Goal: Information Seeking & Learning: Learn about a topic

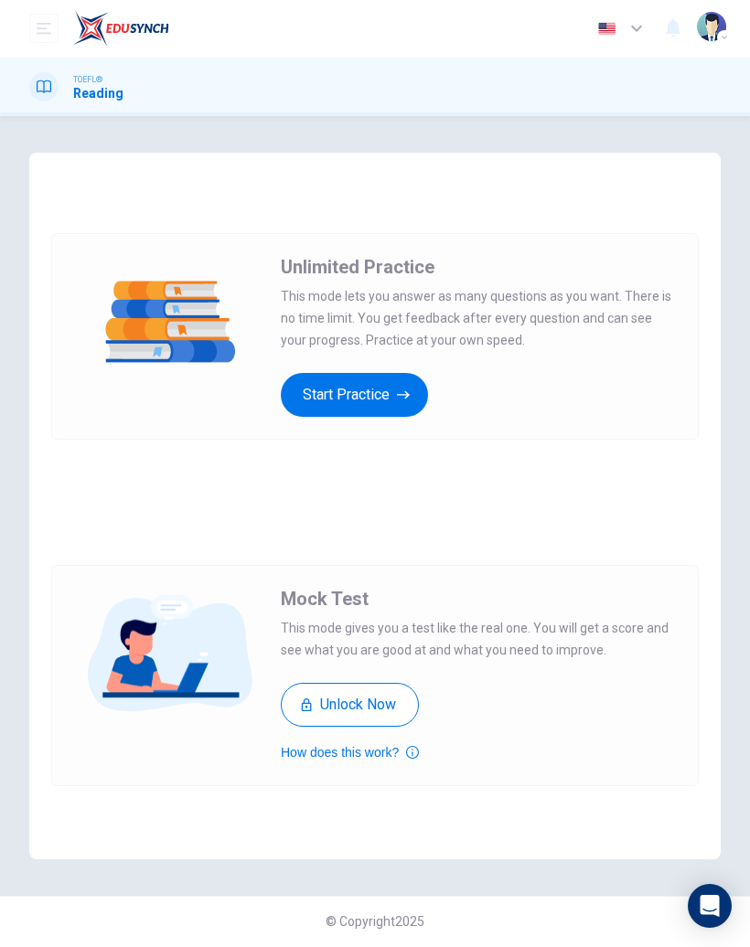
click at [368, 388] on button "Start Practice" at bounding box center [354, 396] width 147 height 44
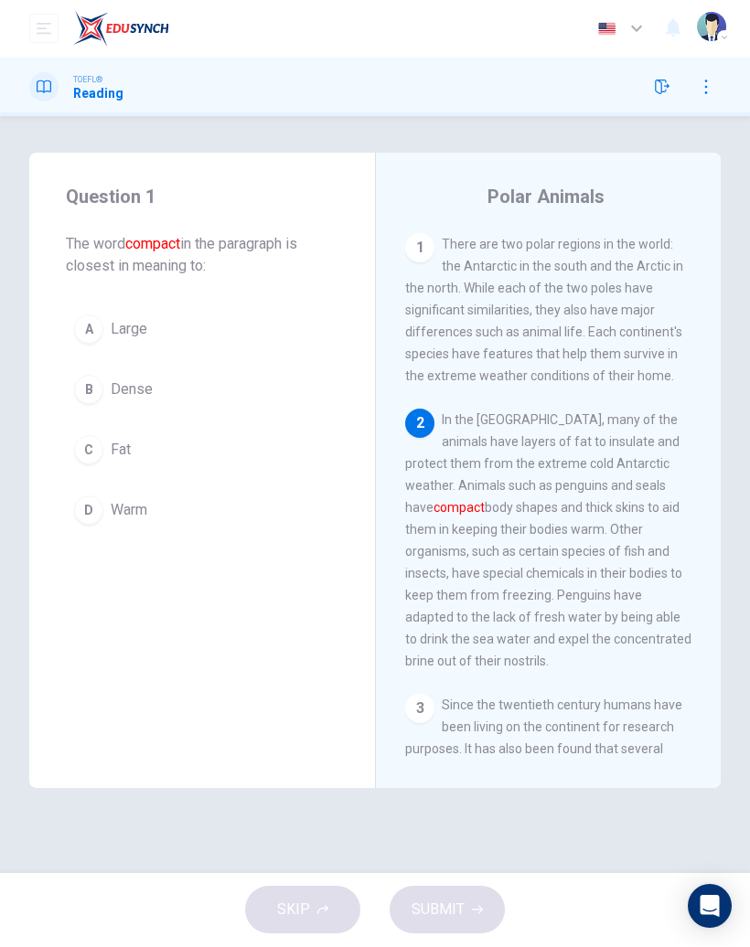
click at [137, 391] on span "Dense" at bounding box center [132, 391] width 42 height 22
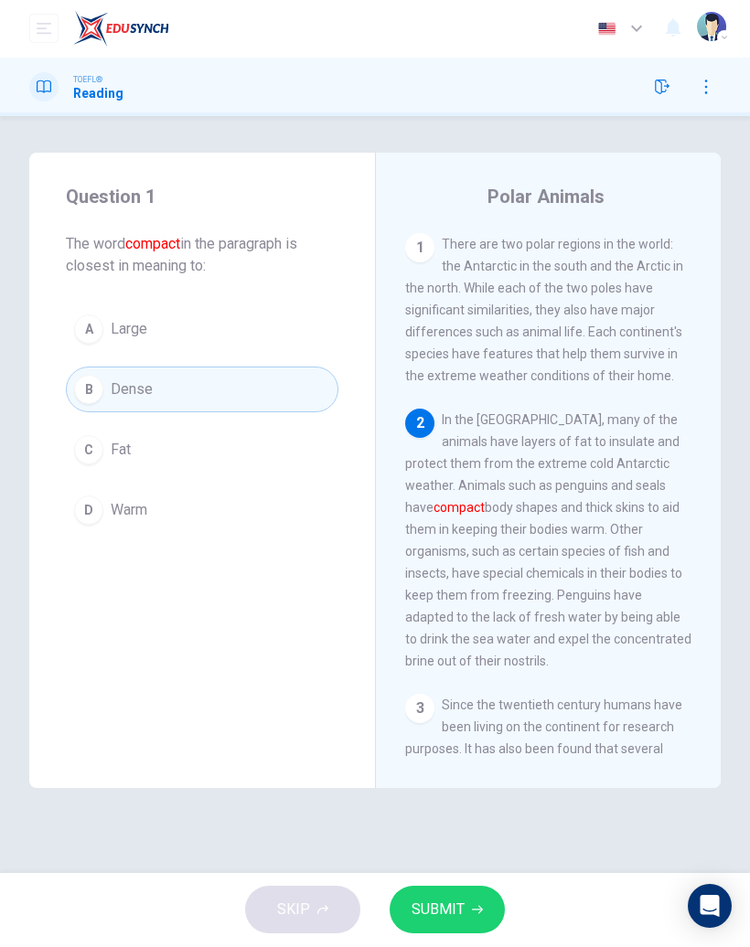
click at [447, 931] on button "SUBMIT" at bounding box center [447, 911] width 115 height 48
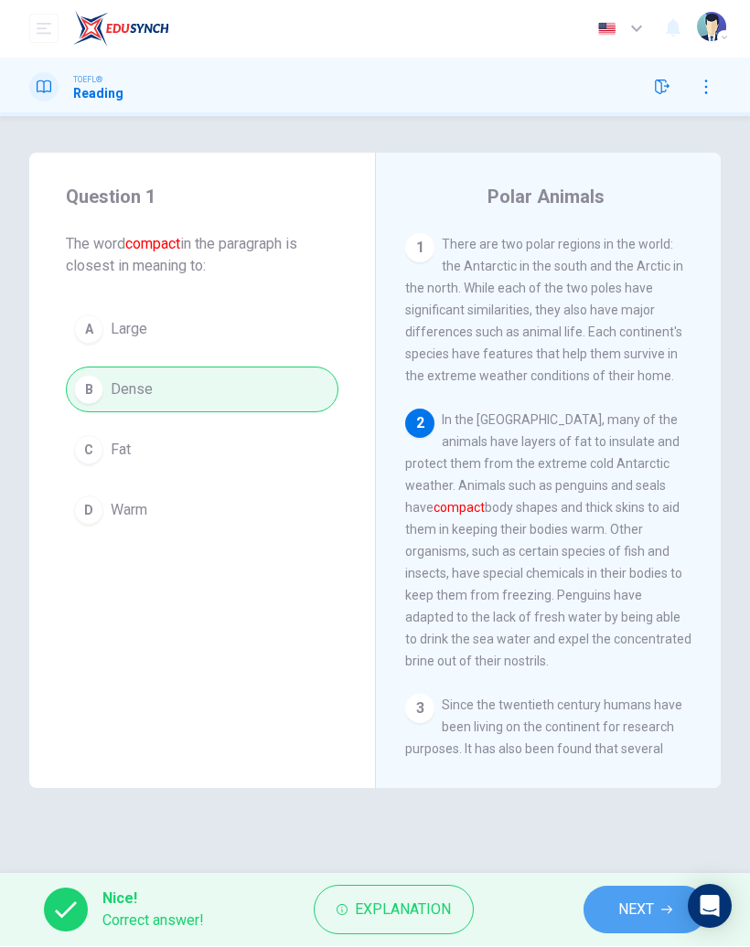
click at [636, 908] on span "NEXT" at bounding box center [636, 911] width 36 height 26
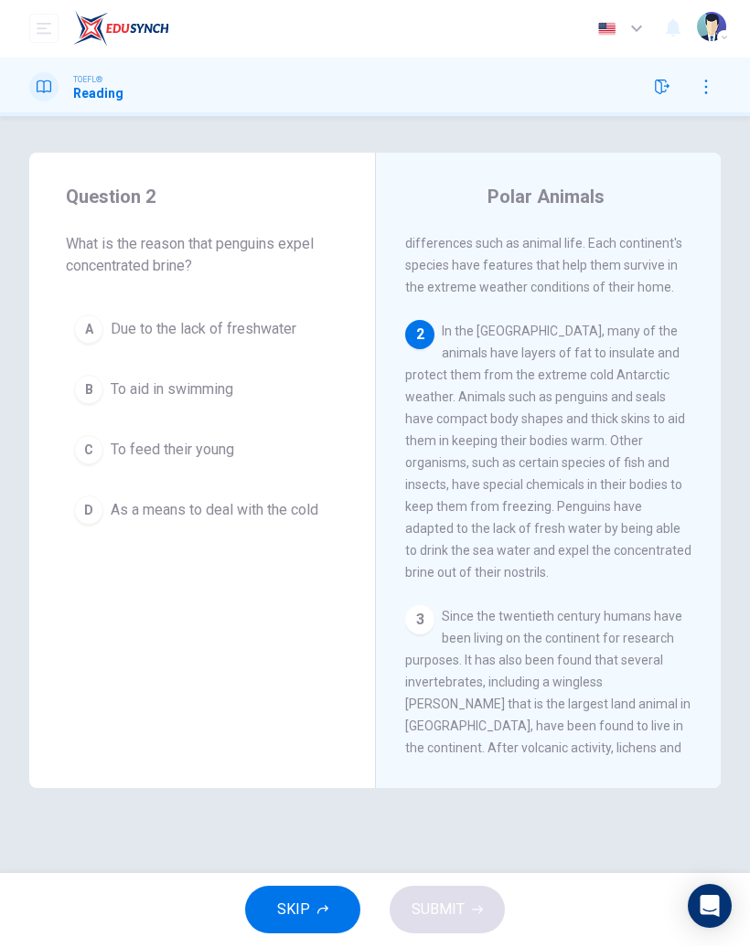
scroll to position [96, 0]
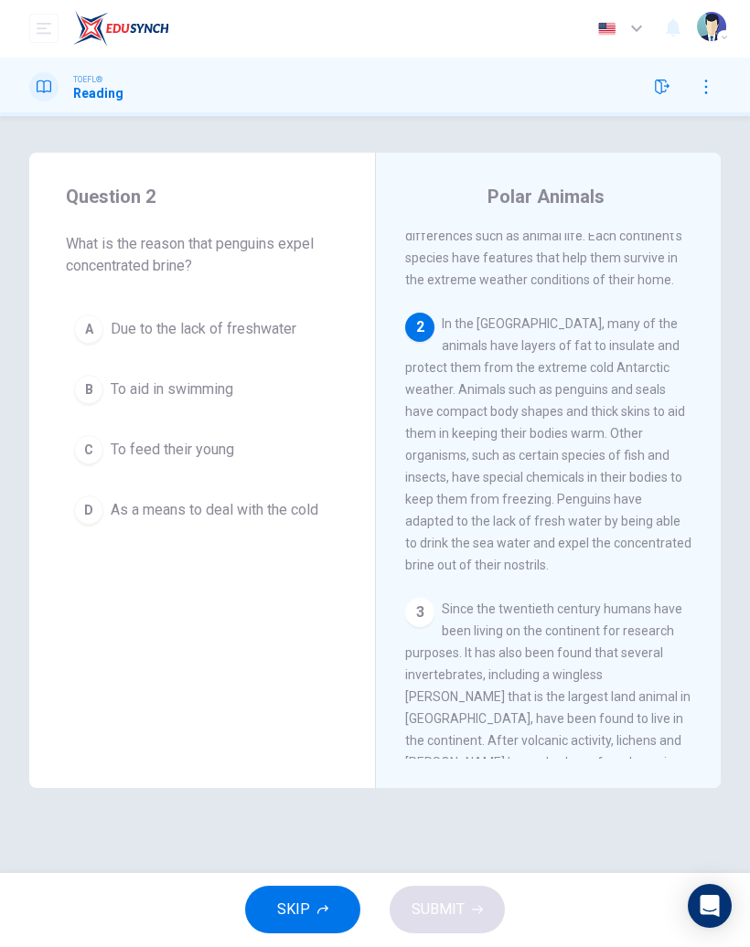
click at [265, 341] on button "A Due to the lack of freshwater" at bounding box center [202, 330] width 273 height 46
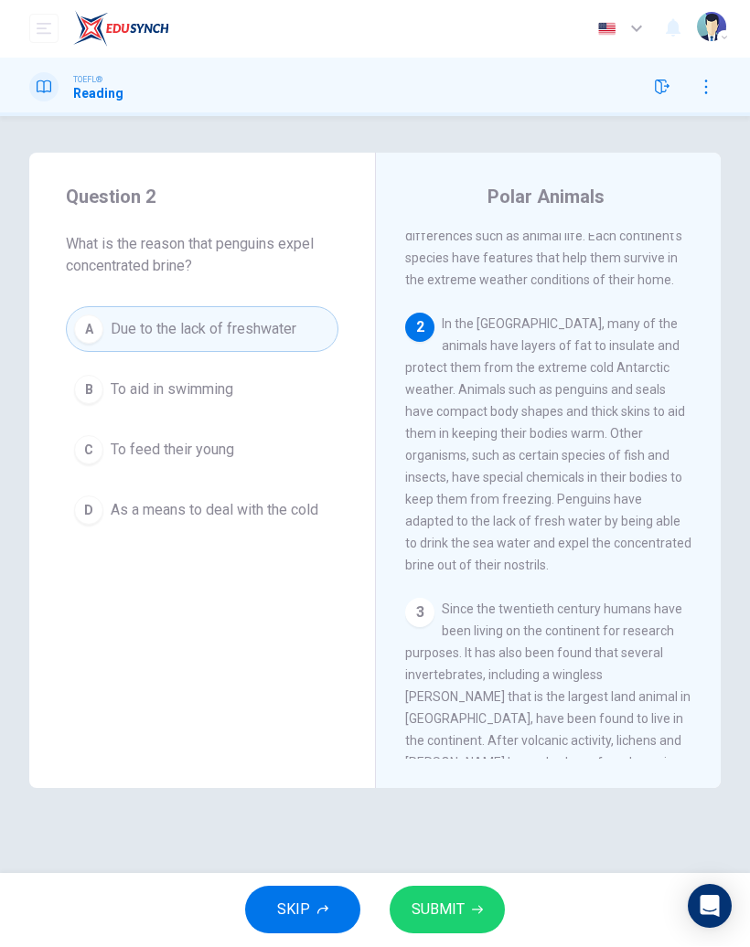
click at [510, 897] on div "SKIP SUBMIT" at bounding box center [375, 910] width 750 height 73
click at [472, 891] on button "SUBMIT" at bounding box center [447, 911] width 115 height 48
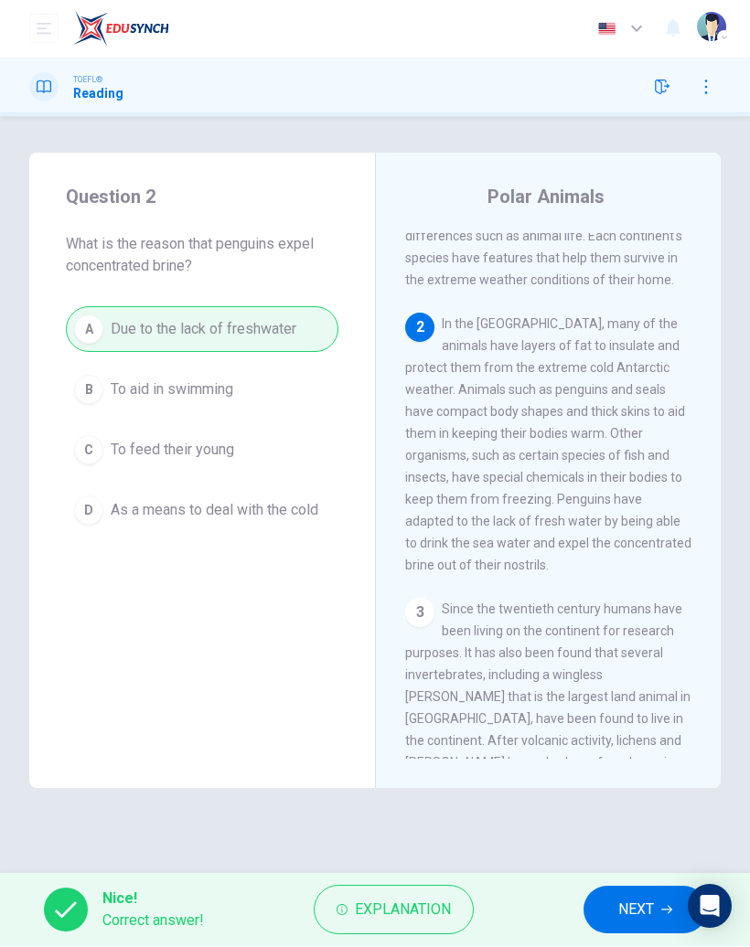
click at [638, 911] on span "NEXT" at bounding box center [636, 911] width 36 height 26
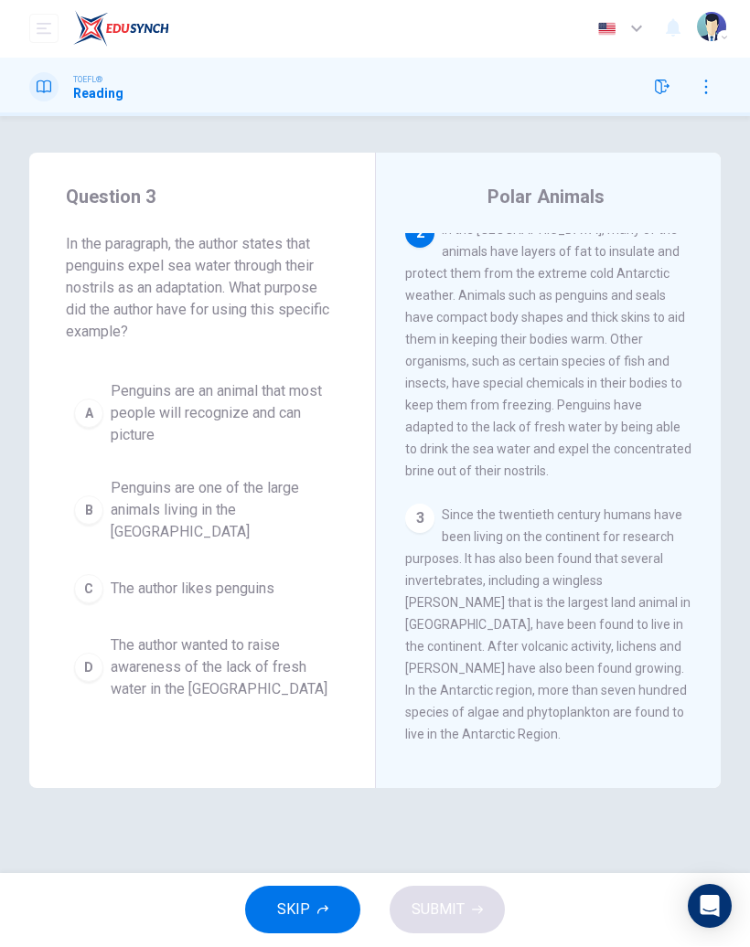
scroll to position [190, 0]
click at [179, 654] on span "The author wanted to raise awareness of the lack of fresh water in the [GEOGRAP…" at bounding box center [220, 669] width 219 height 66
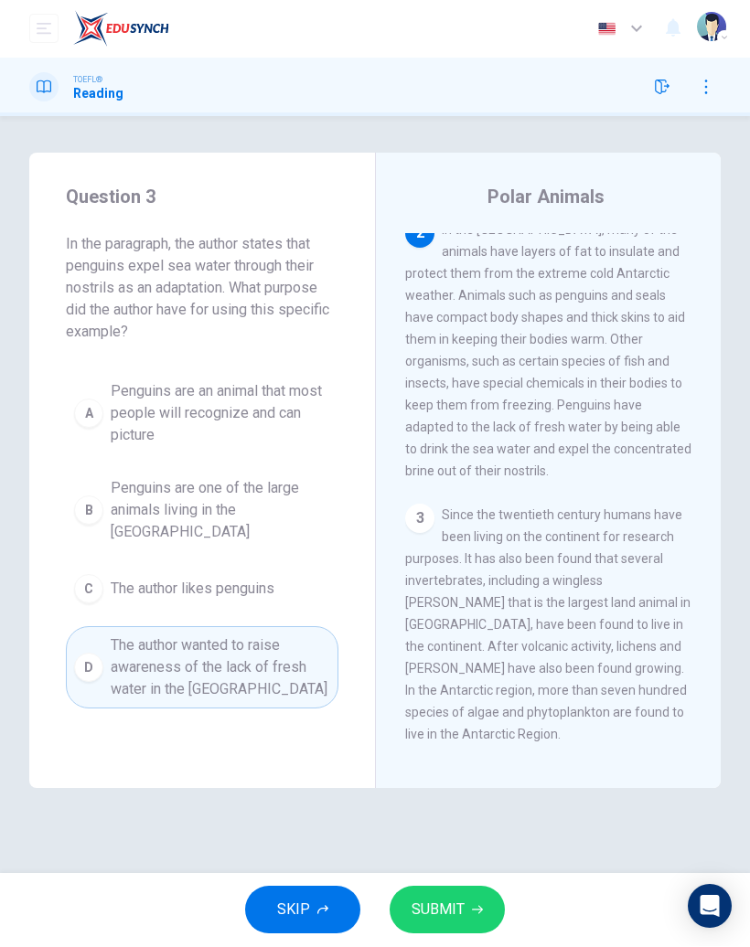
click at [472, 915] on icon "button" at bounding box center [477, 910] width 11 height 11
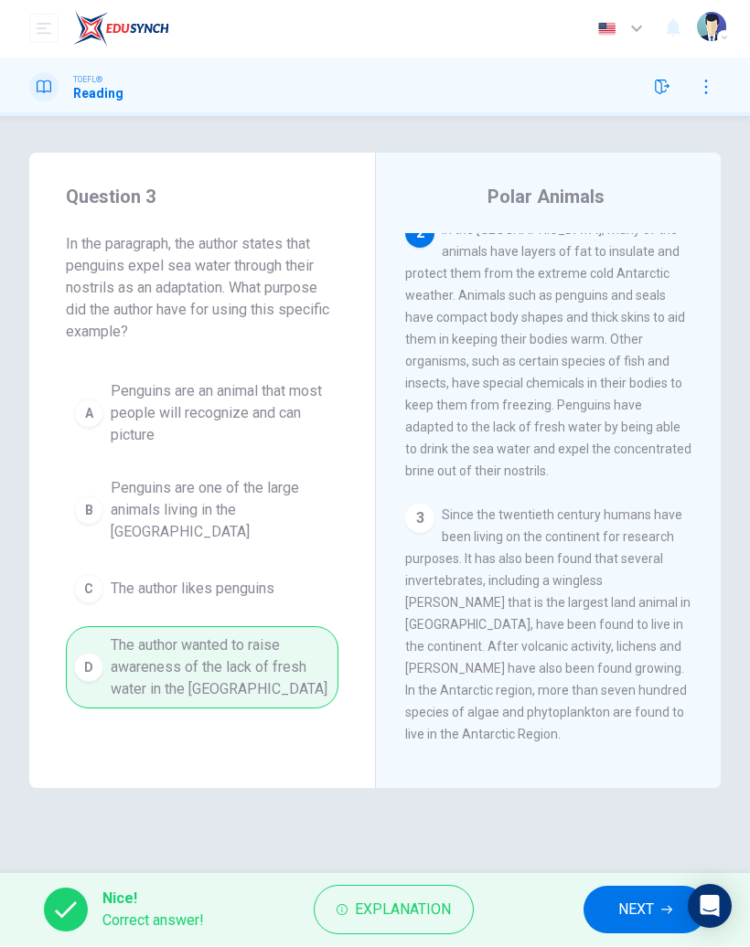
click at [634, 902] on span "NEXT" at bounding box center [636, 911] width 36 height 26
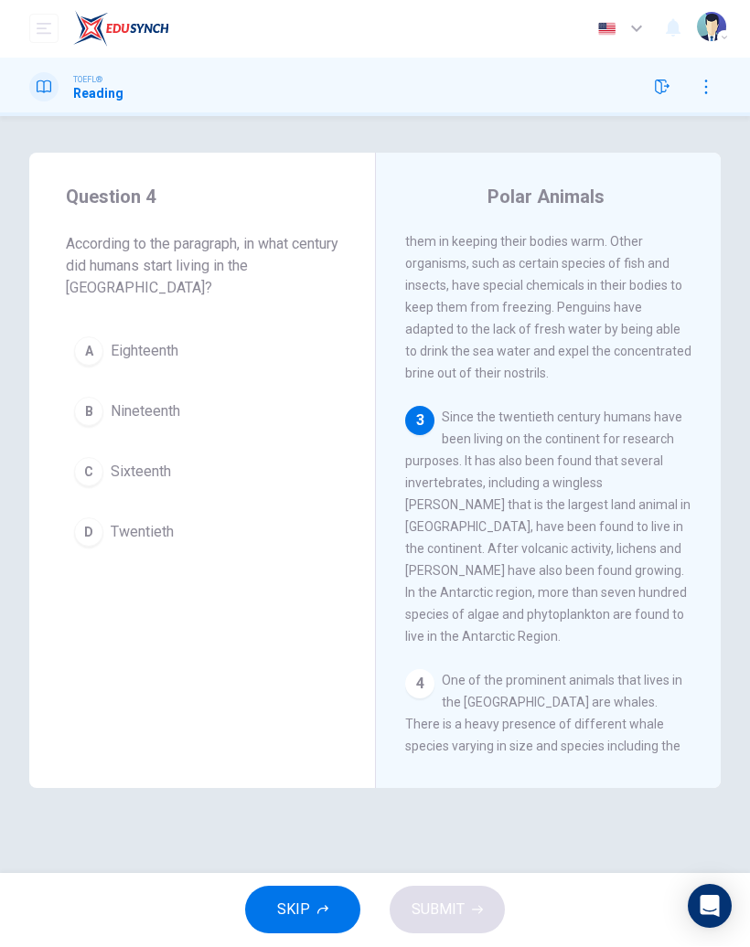
scroll to position [337, 0]
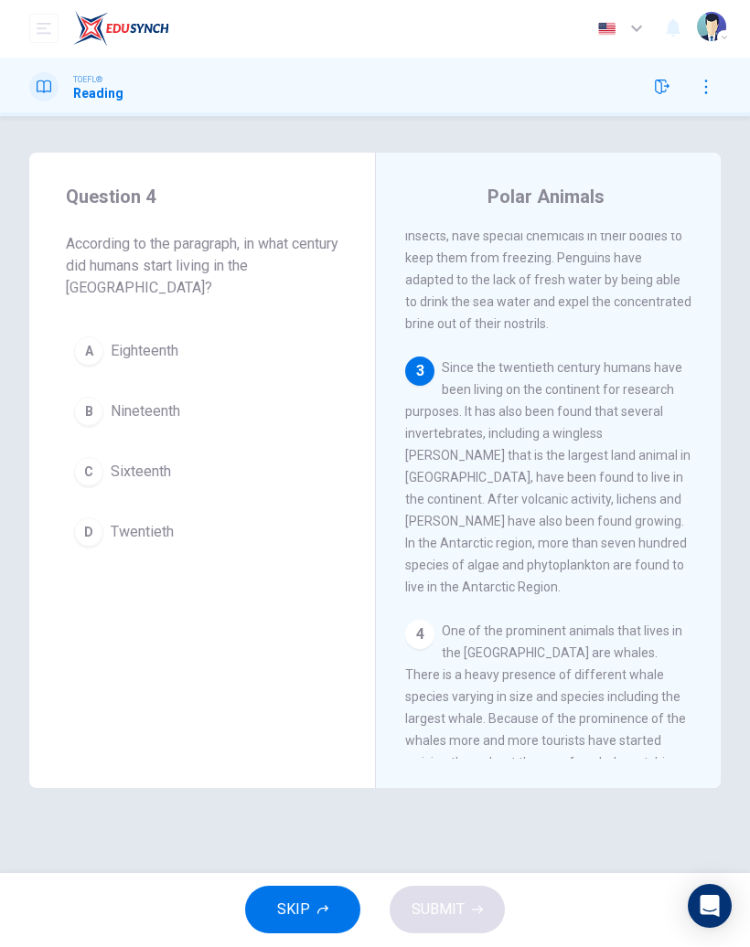
click at [122, 532] on span "Twentieth" at bounding box center [142, 533] width 63 height 22
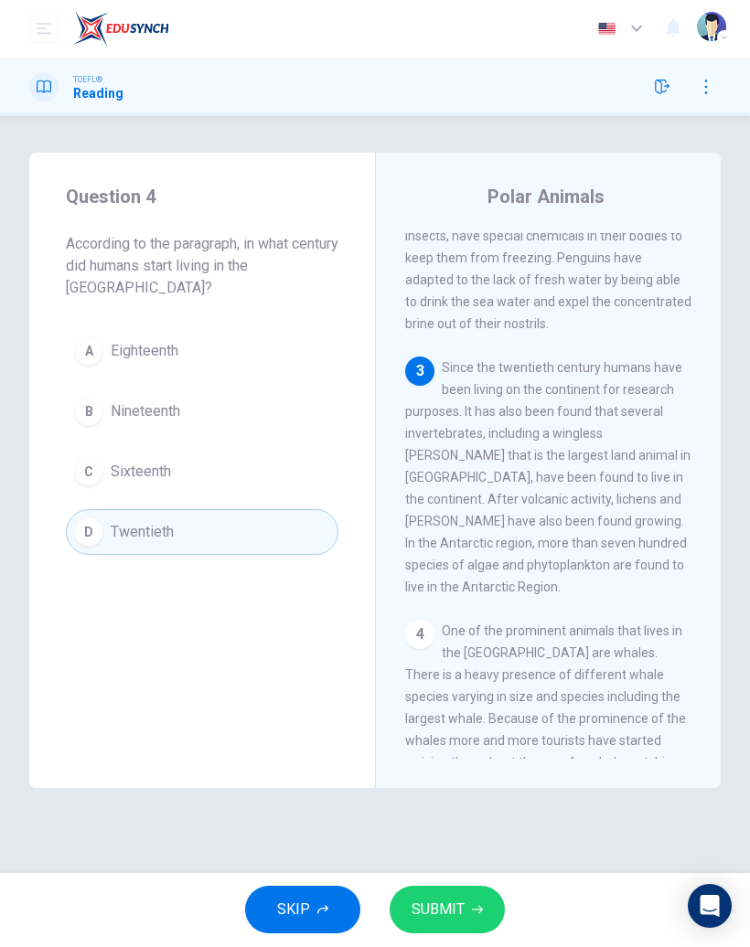
click at [453, 916] on span "SUBMIT" at bounding box center [438, 911] width 53 height 26
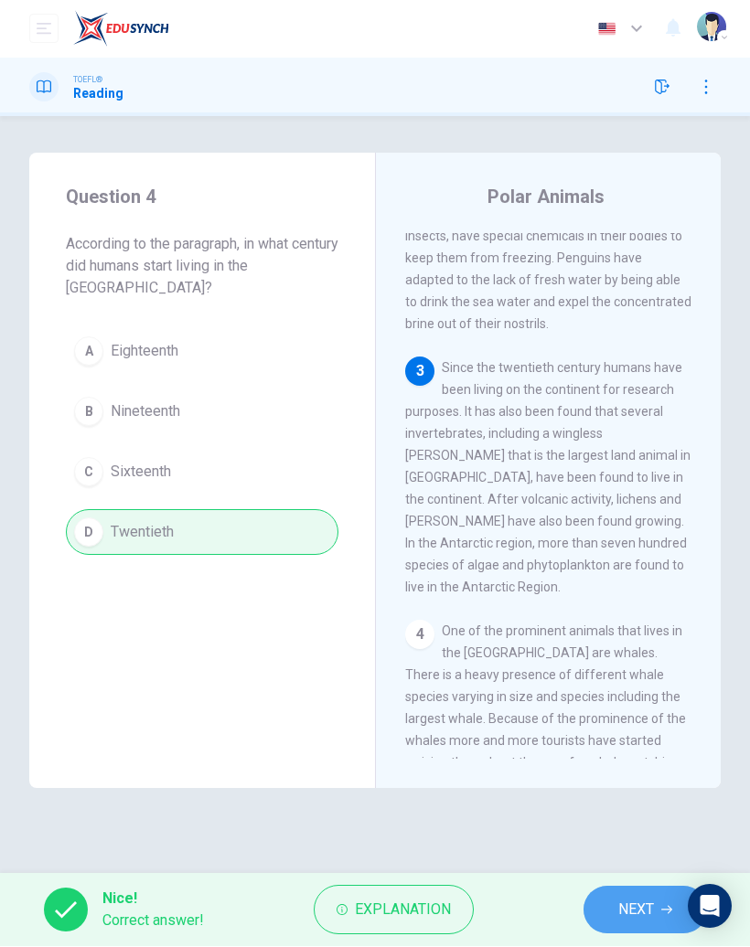
click at [619, 916] on span "NEXT" at bounding box center [636, 911] width 36 height 26
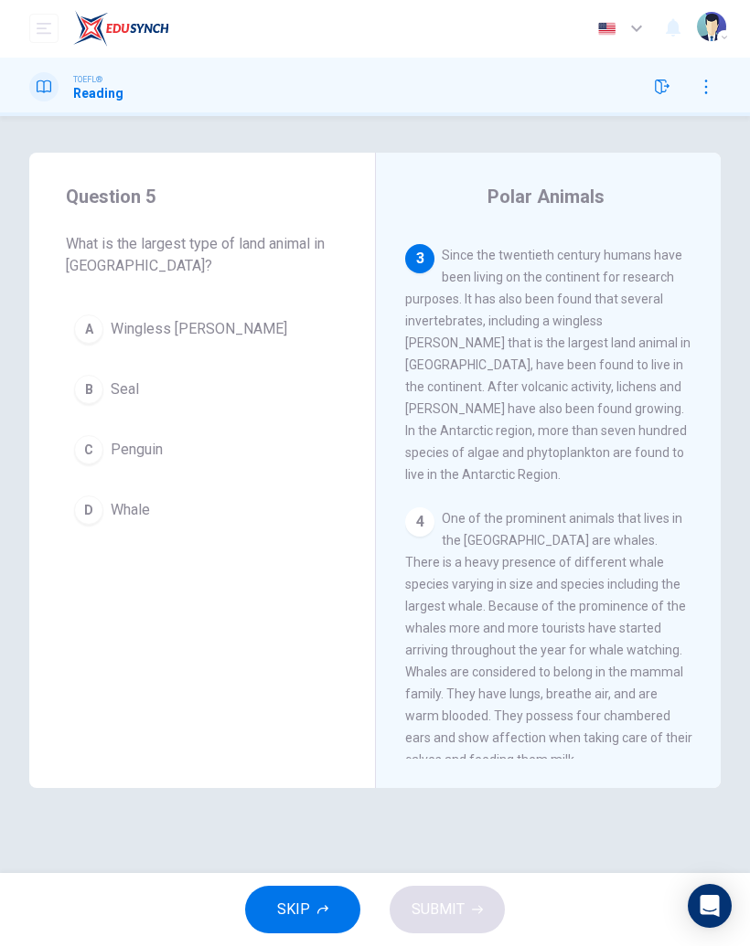
scroll to position [461, 0]
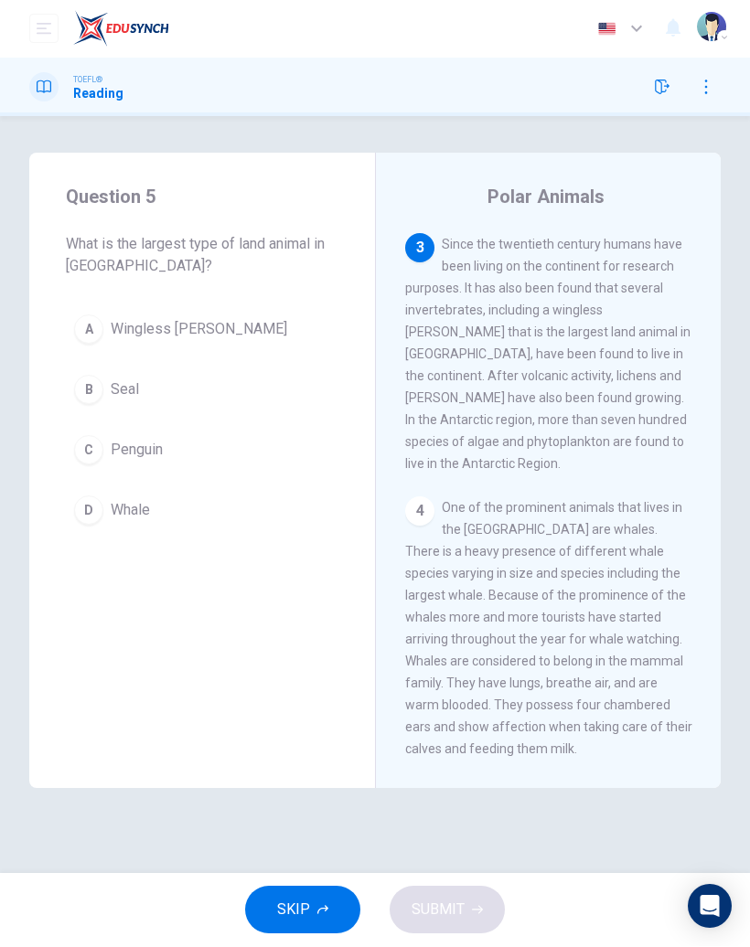
click at [197, 337] on span "Wingless [PERSON_NAME]" at bounding box center [199, 330] width 177 height 22
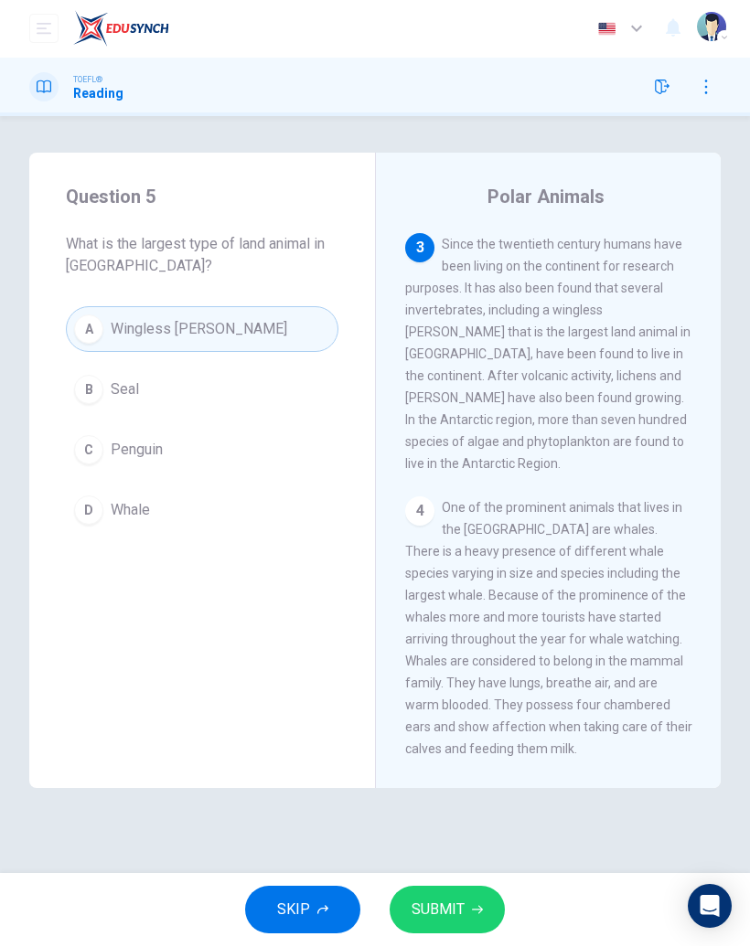
click at [472, 915] on icon "button" at bounding box center [477, 910] width 11 height 11
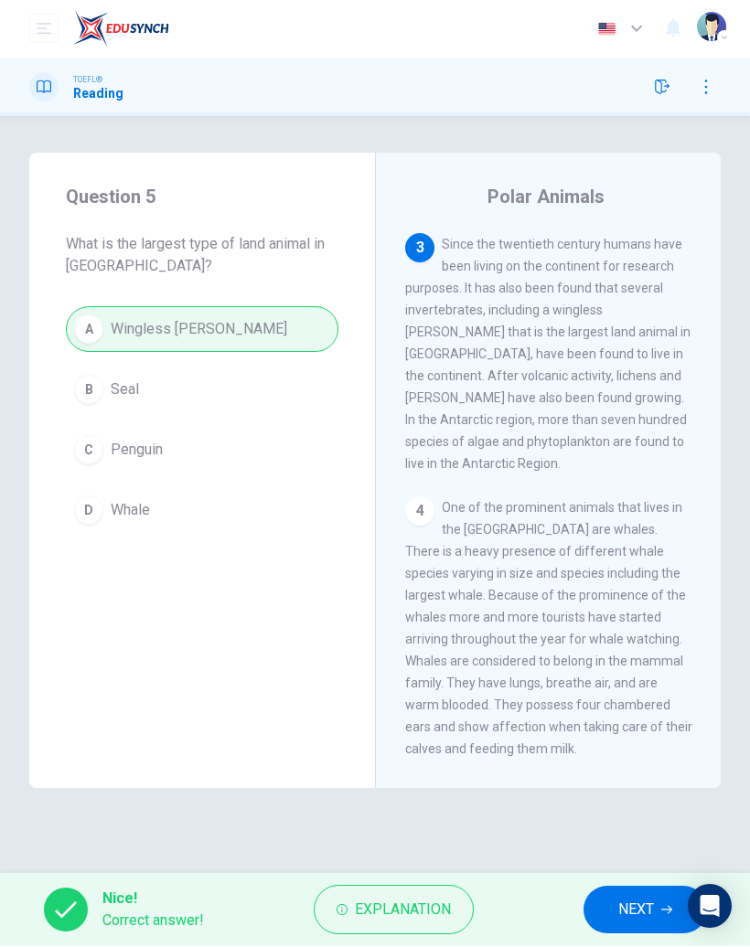
click at [626, 898] on span "NEXT" at bounding box center [636, 911] width 36 height 26
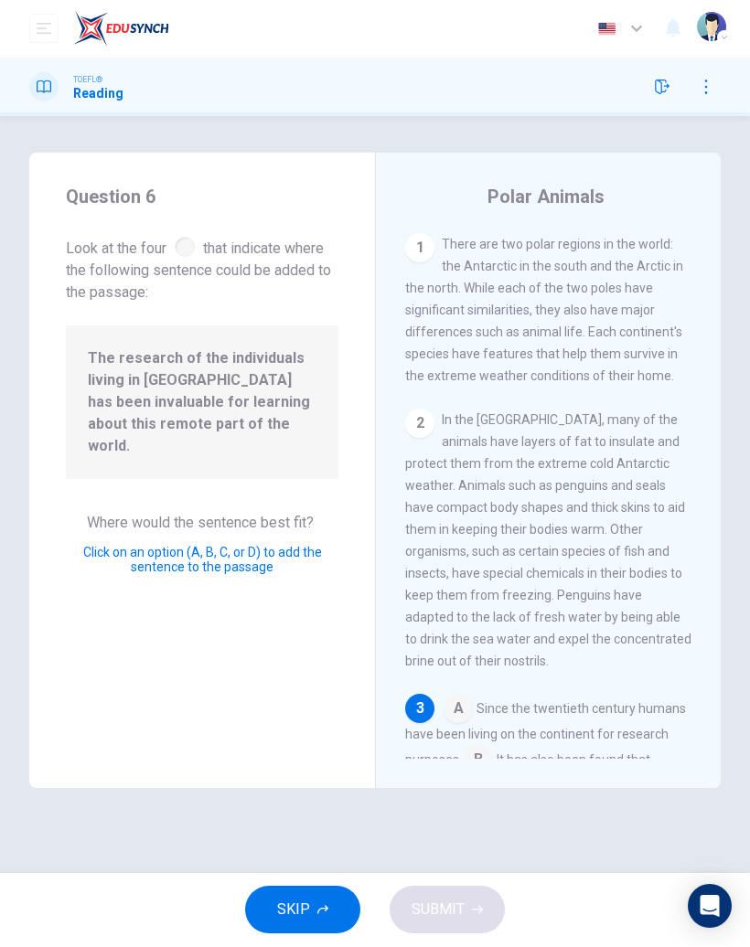
scroll to position [389, 0]
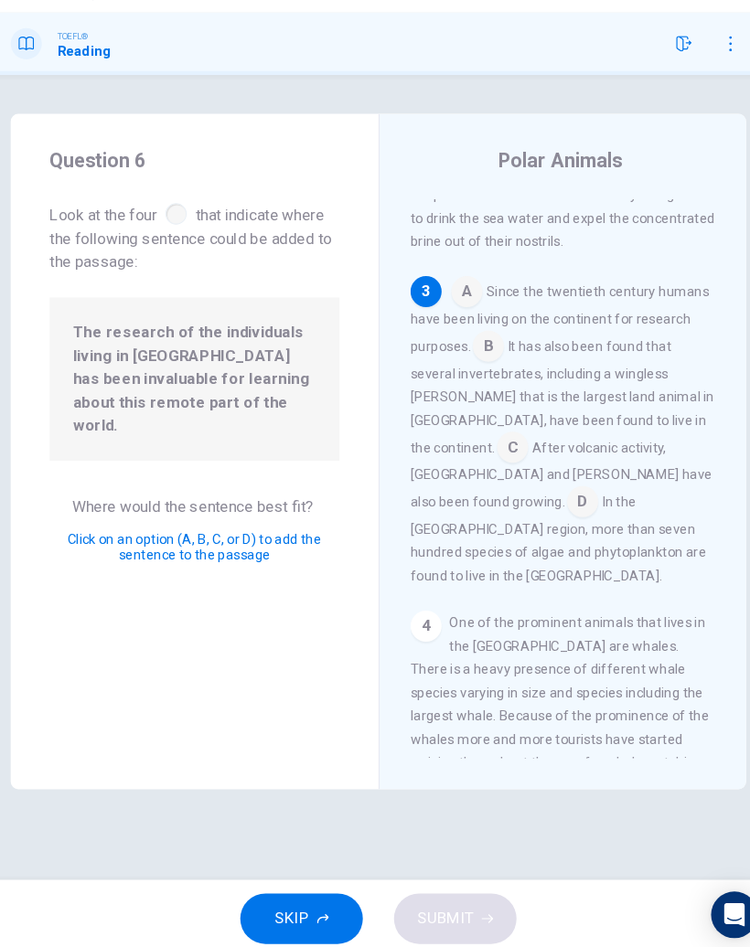
click at [444, 308] on input at bounding box center [458, 322] width 29 height 29
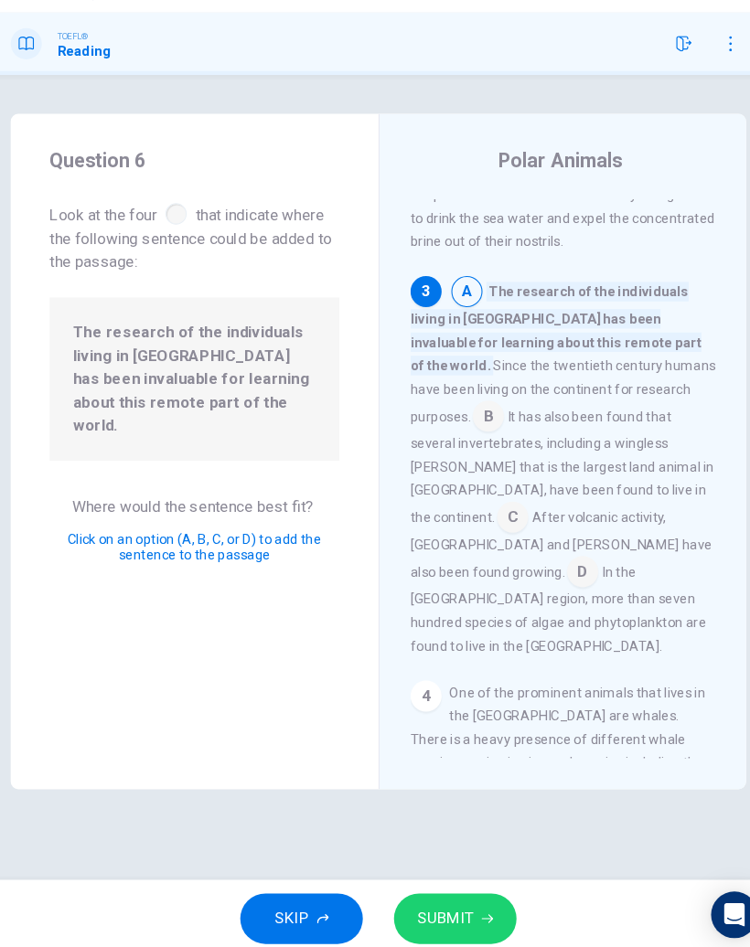
click at [472, 905] on icon "button" at bounding box center [477, 910] width 11 height 11
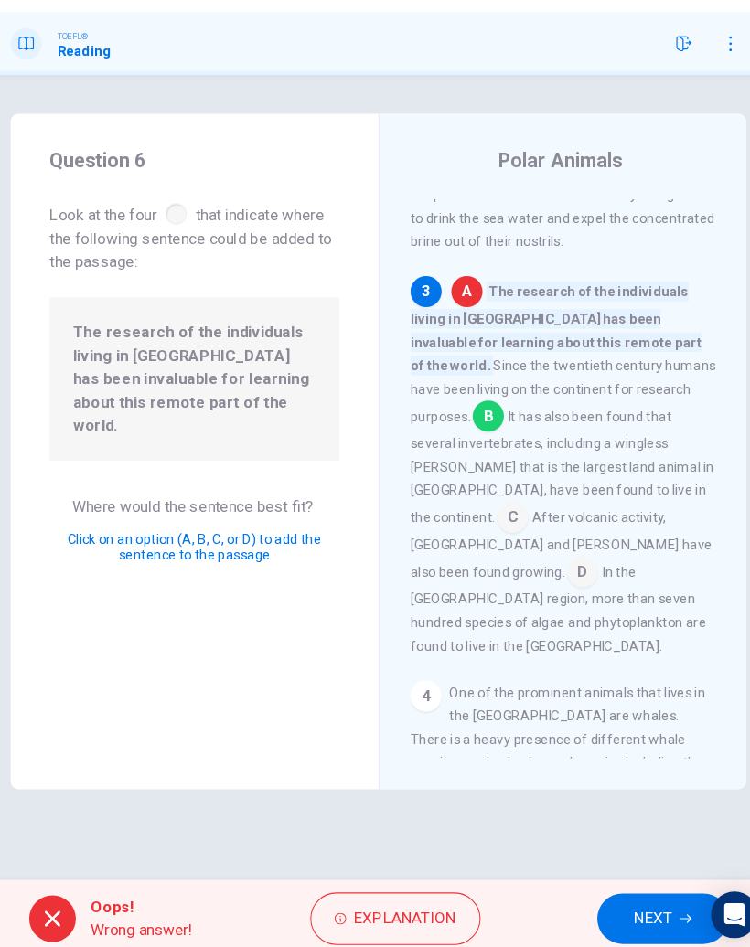
click at [615, 898] on span "NEXT" at bounding box center [633, 911] width 36 height 26
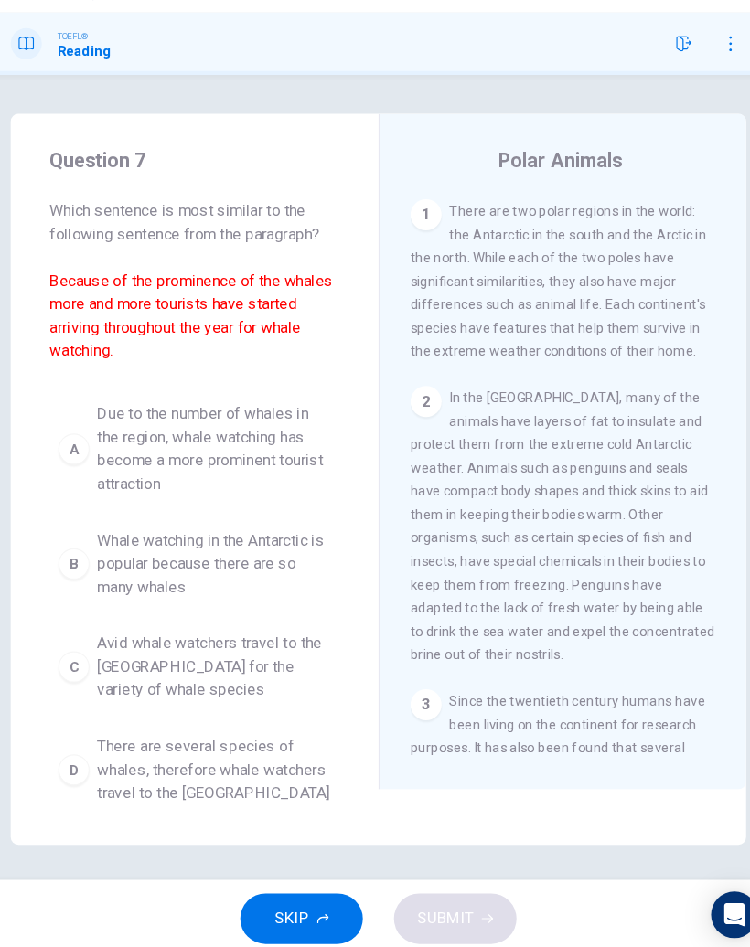
click at [262, 544] on span "Whale watching in the Antarctic is popular because there are so many whales" at bounding box center [220, 577] width 219 height 66
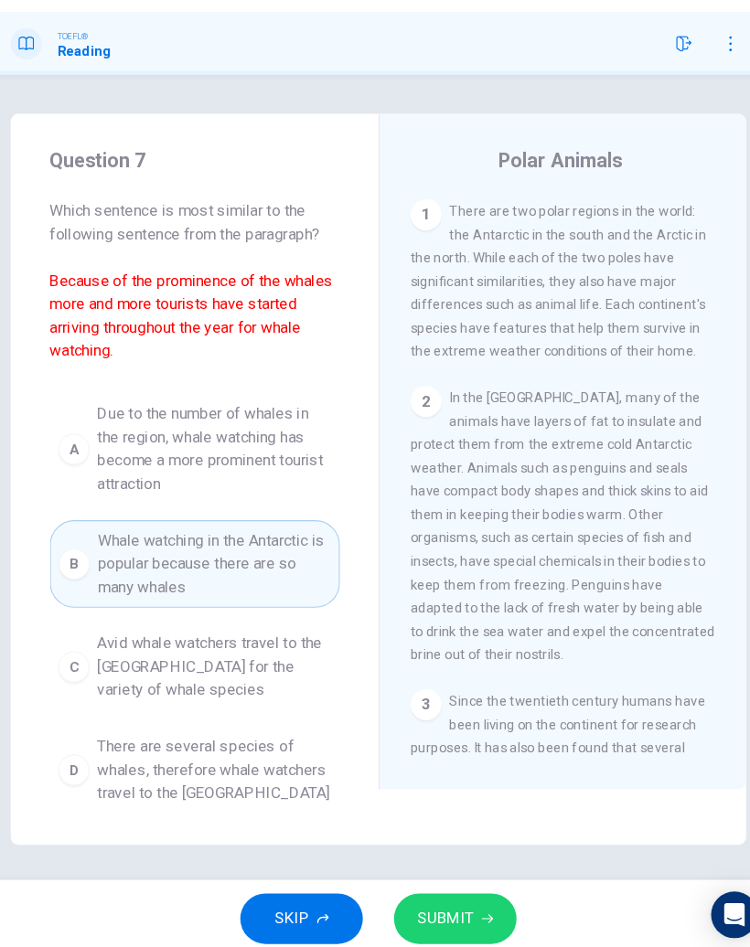
click at [412, 898] on span "SUBMIT" at bounding box center [438, 911] width 53 height 26
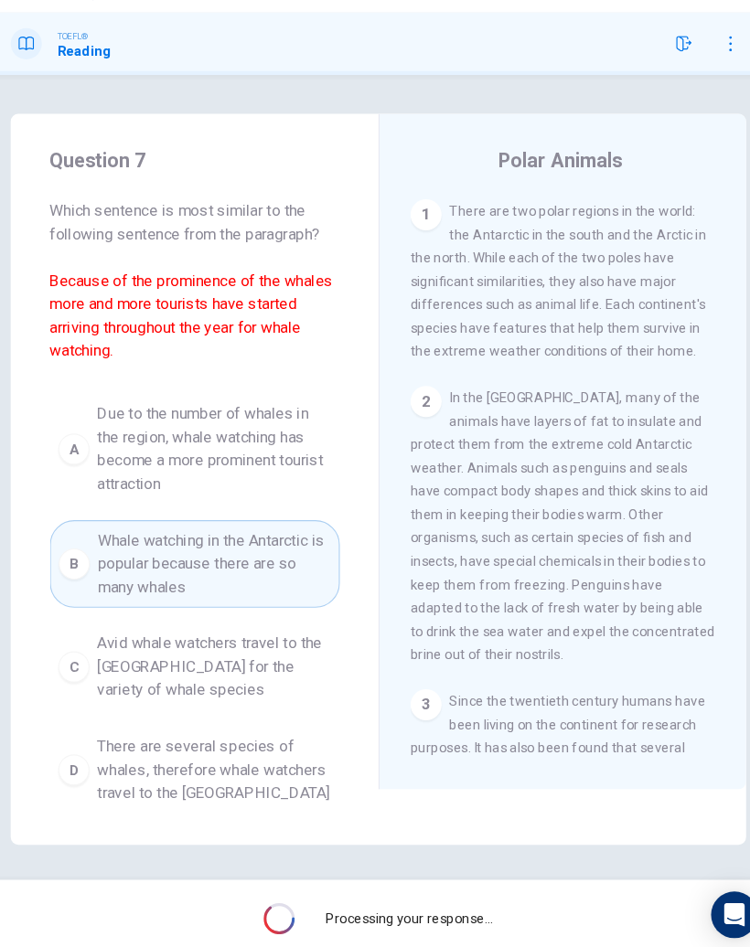
click at [423, 874] on div "Processing your response..." at bounding box center [375, 910] width 750 height 73
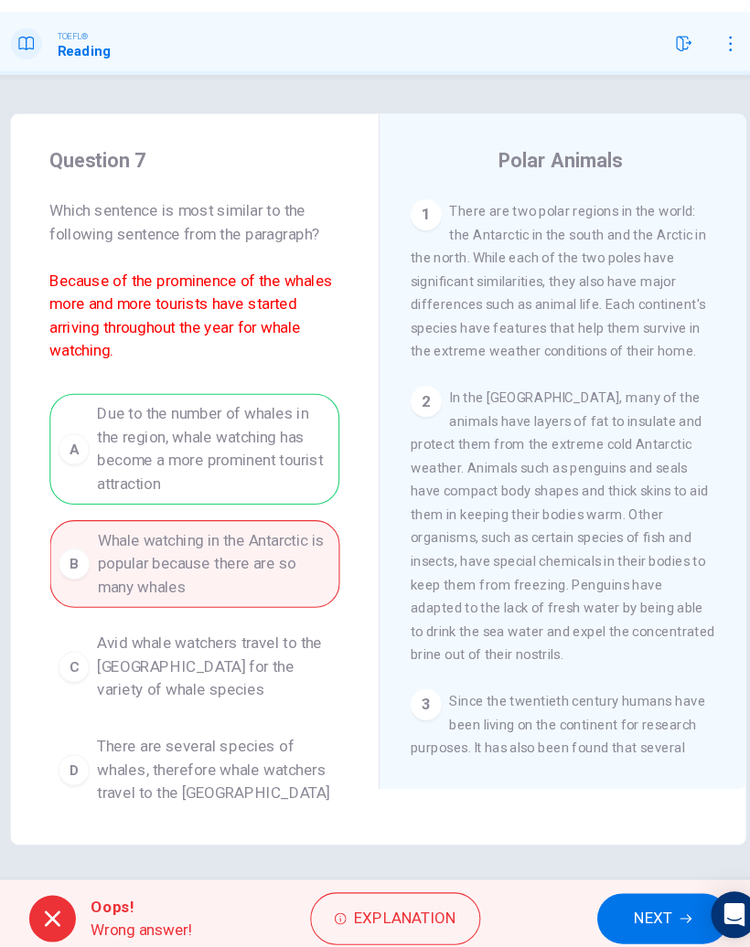
click at [586, 887] on button "NEXT" at bounding box center [642, 911] width 123 height 48
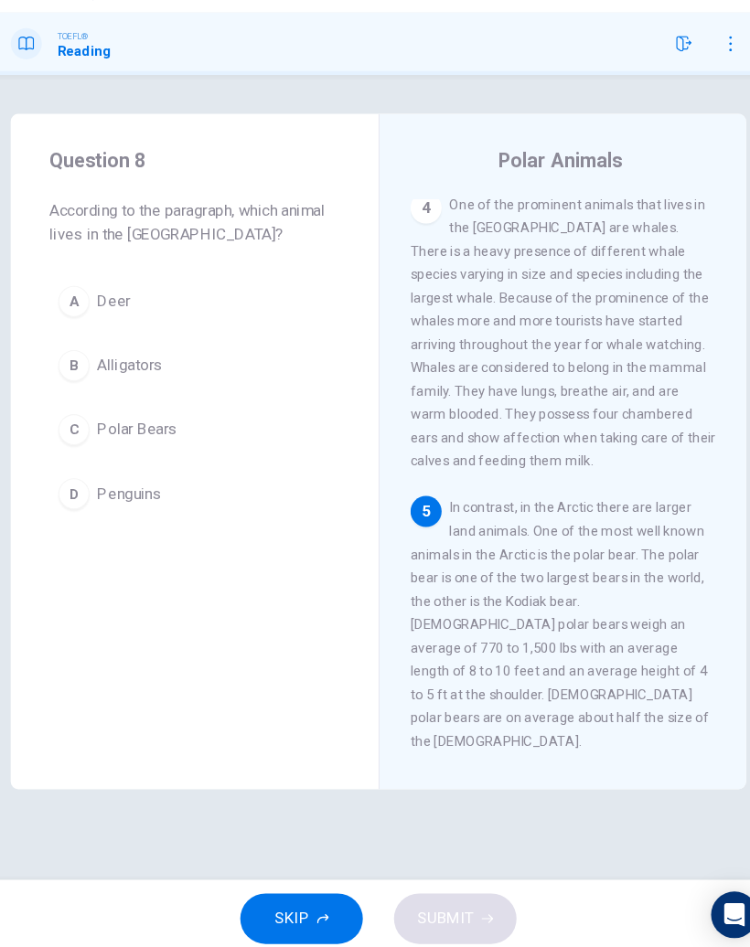
scroll to position [864, 0]
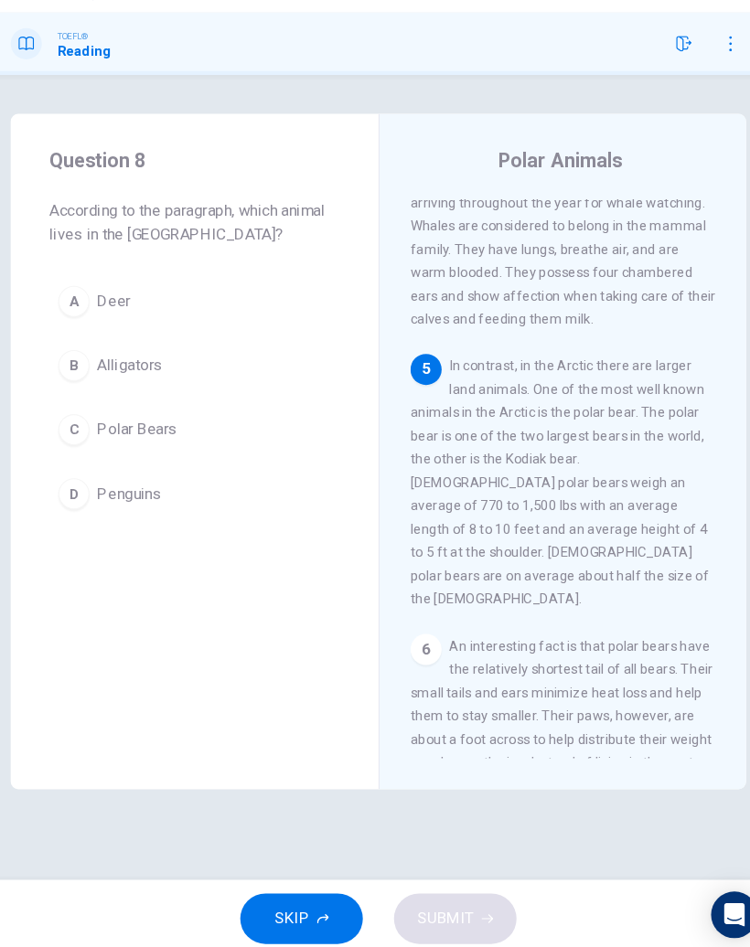
click at [130, 428] on button "C Polar Bears" at bounding box center [202, 451] width 273 height 46
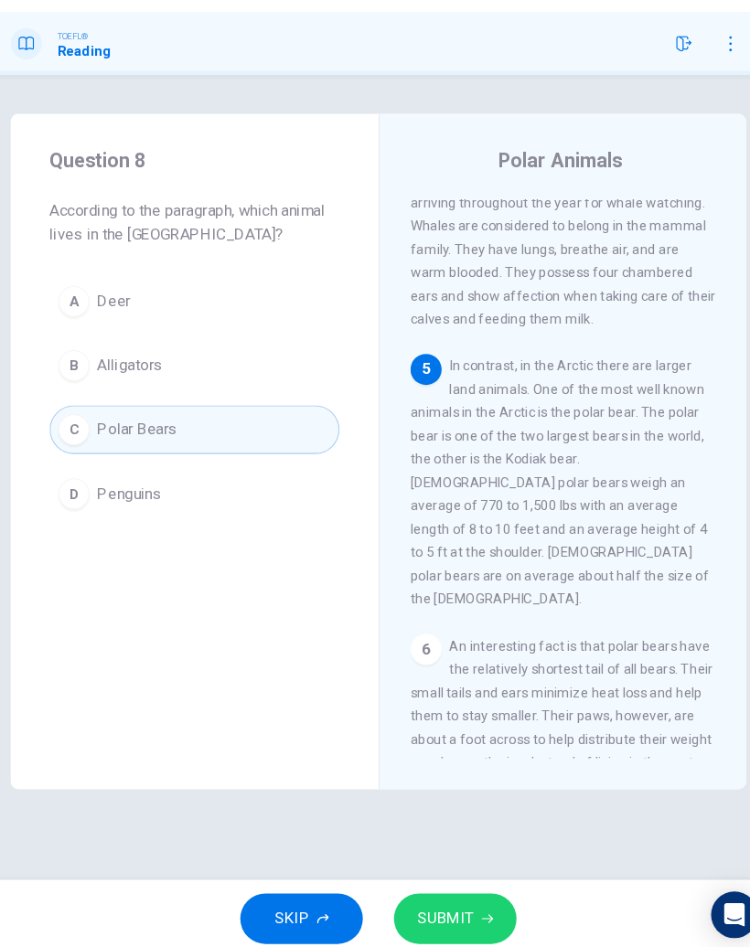
click at [426, 898] on span "SUBMIT" at bounding box center [438, 911] width 53 height 26
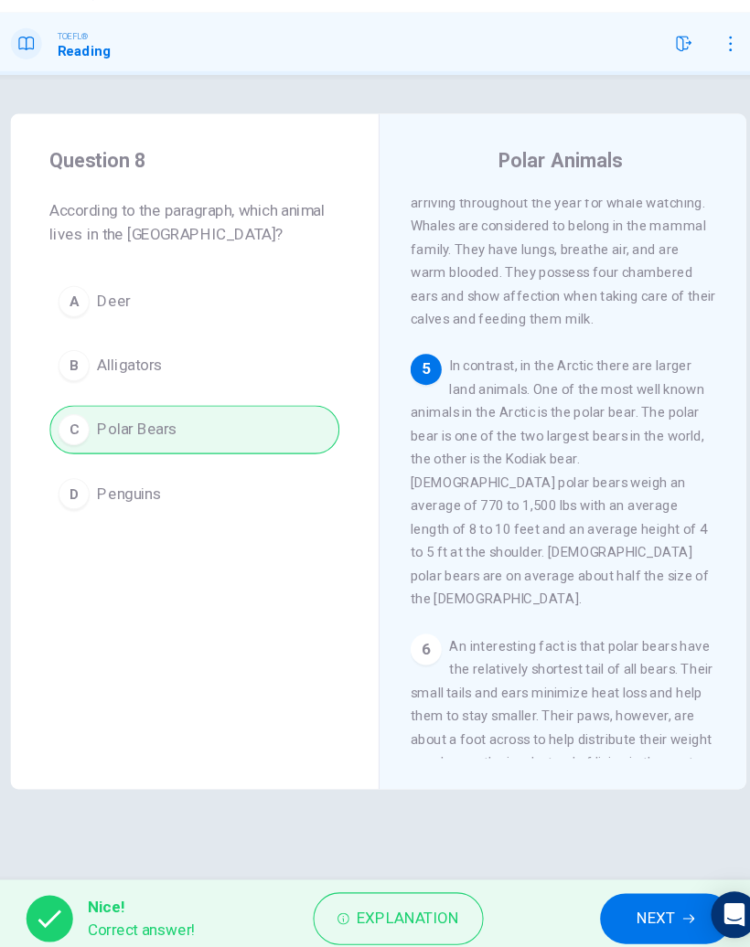
click at [588, 887] on button "NEXT" at bounding box center [644, 911] width 123 height 48
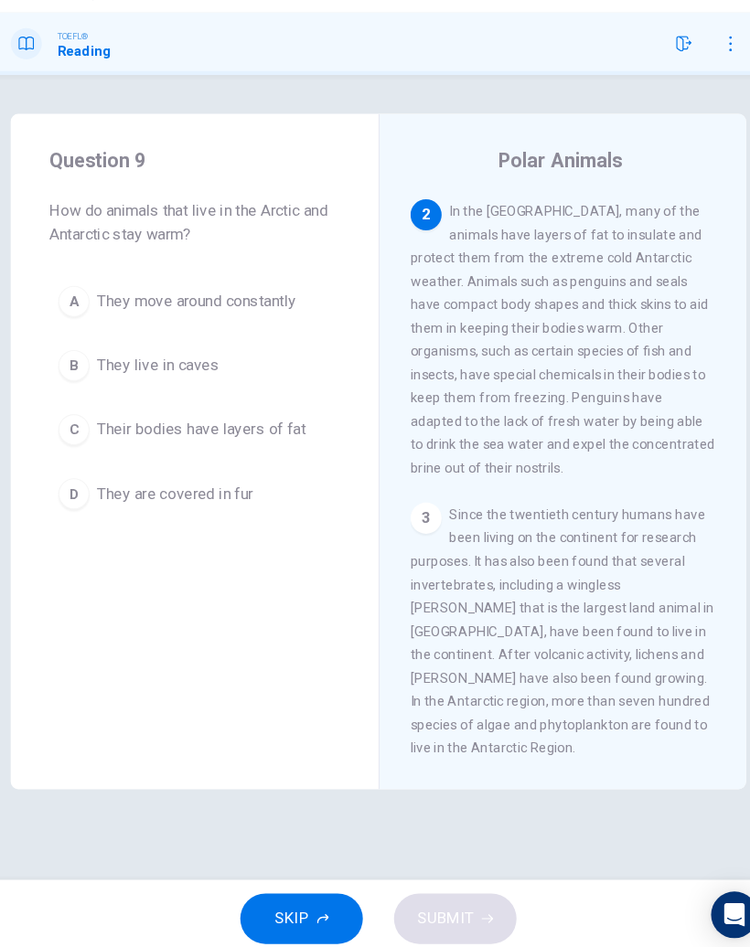
scroll to position [176, 0]
click at [246, 440] on span "Their bodies have layers of fat" at bounding box center [209, 451] width 196 height 22
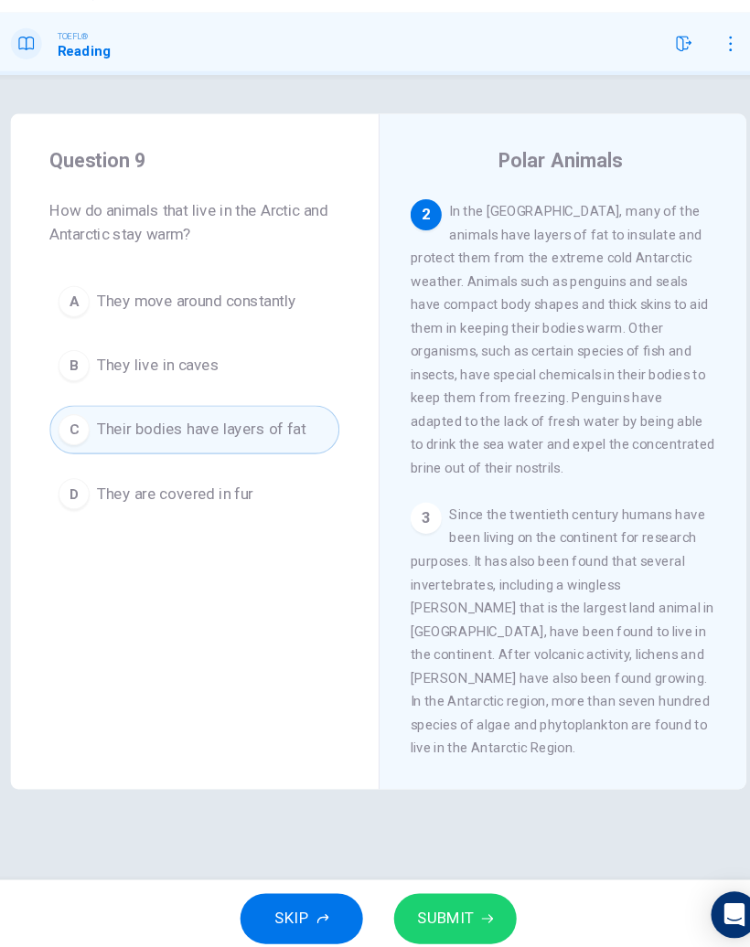
click at [444, 887] on button "SUBMIT" at bounding box center [447, 911] width 115 height 48
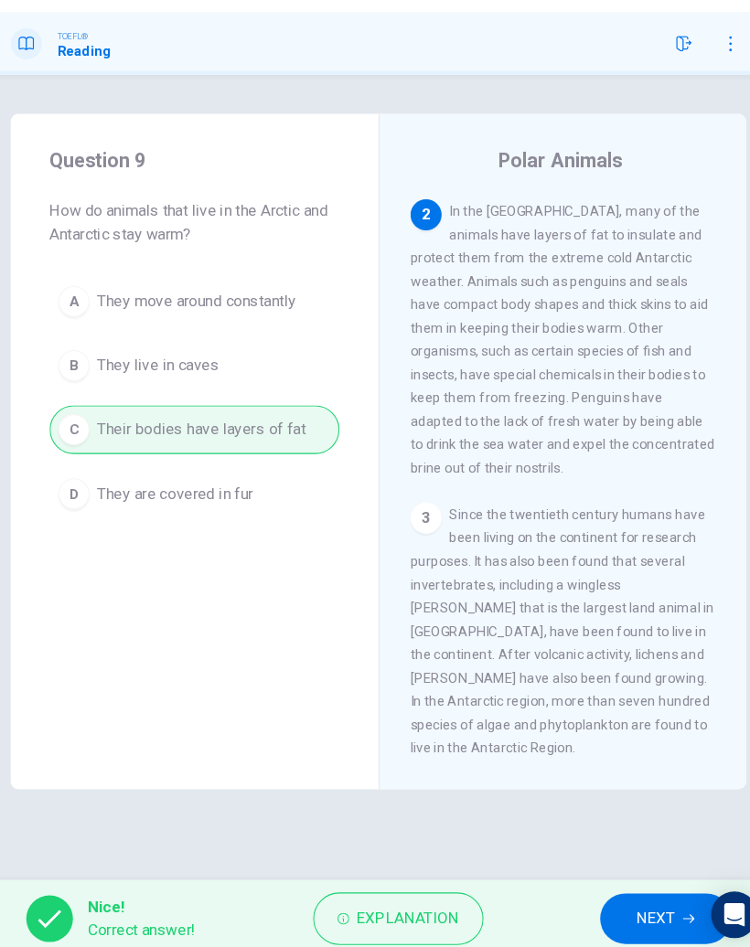
click at [591, 887] on button "NEXT" at bounding box center [644, 911] width 123 height 48
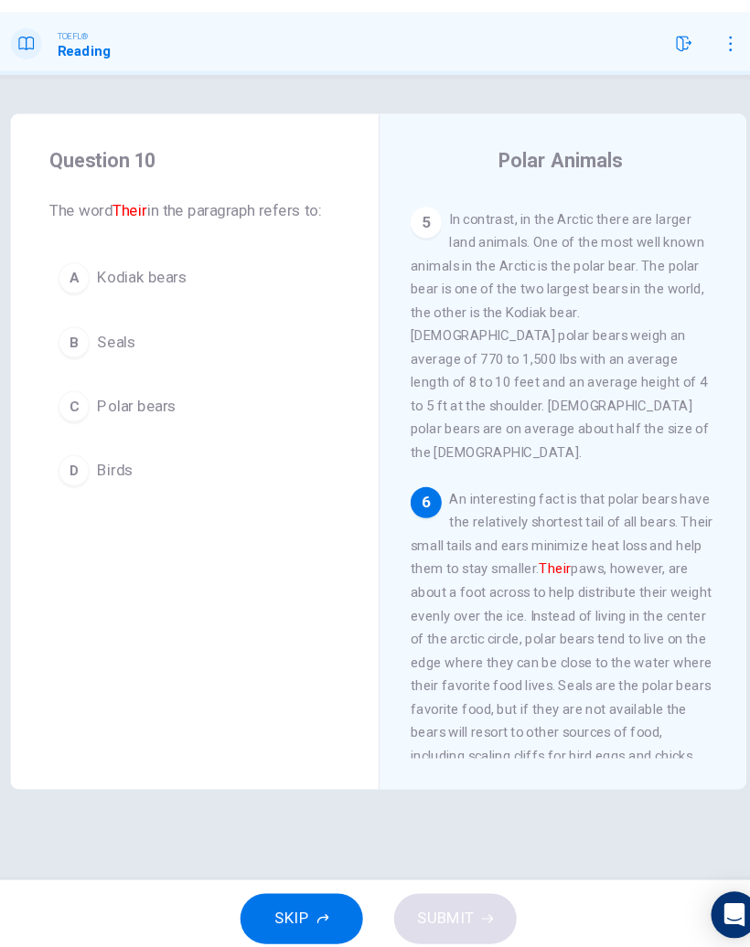
scroll to position [1120, 0]
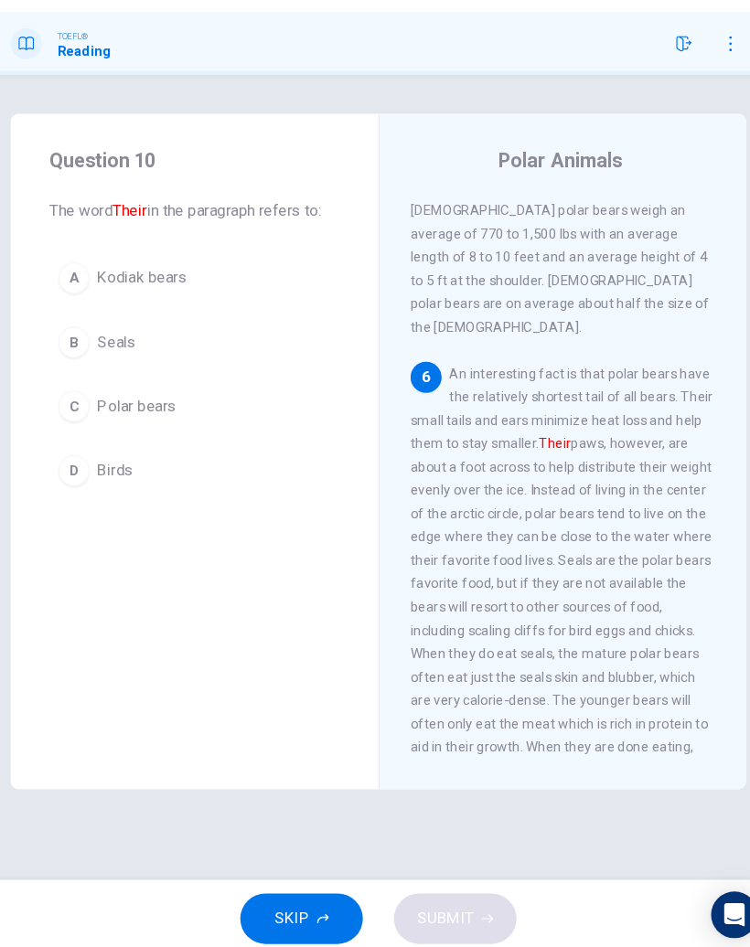
click at [145, 418] on span "Polar bears" at bounding box center [148, 429] width 74 height 22
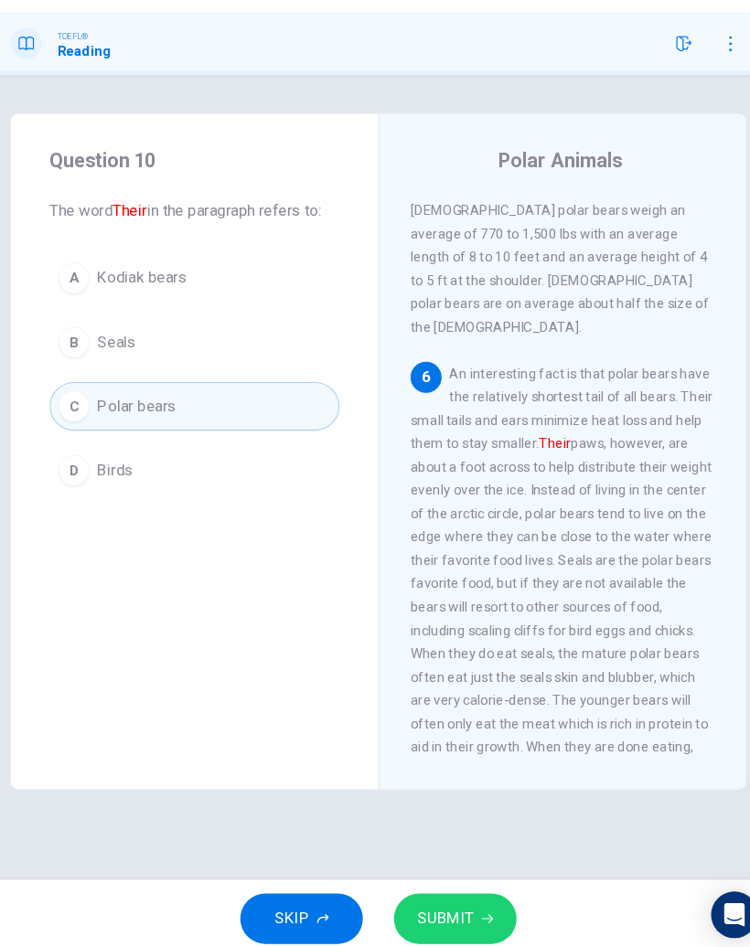
click at [448, 887] on button "SUBMIT" at bounding box center [447, 911] width 115 height 48
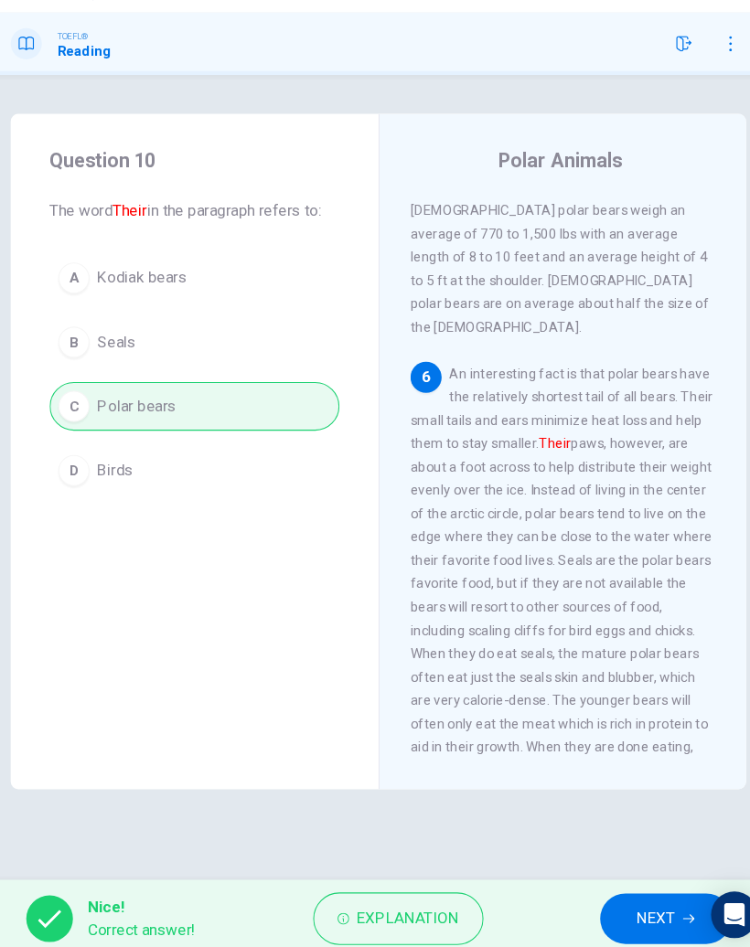
click at [596, 887] on button "NEXT" at bounding box center [644, 911] width 123 height 48
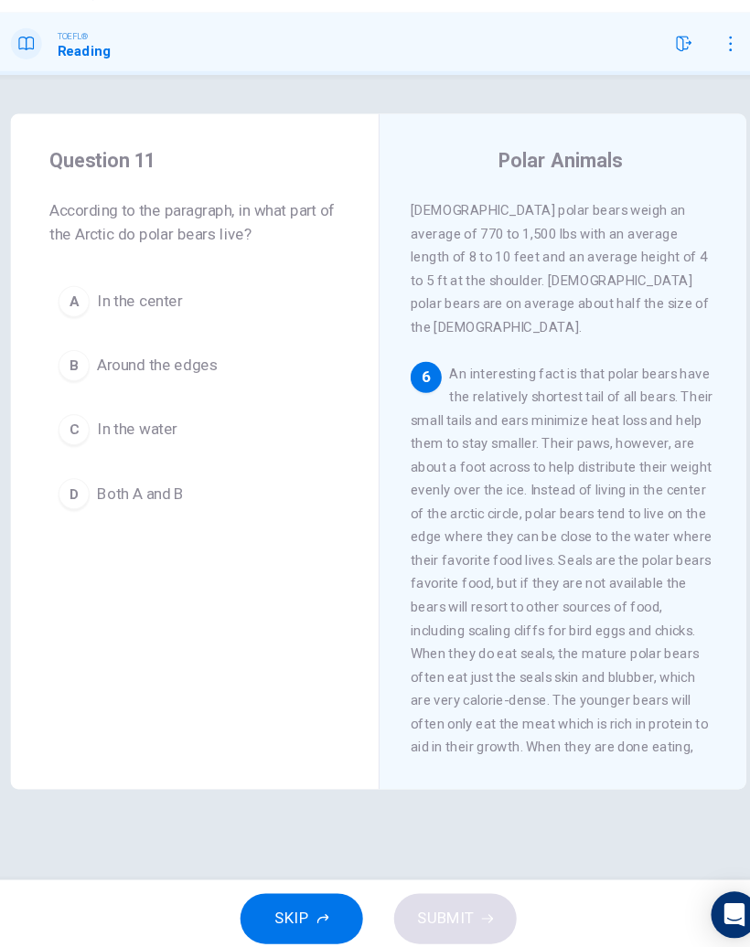
click at [188, 380] on span "Around the edges" at bounding box center [167, 391] width 113 height 22
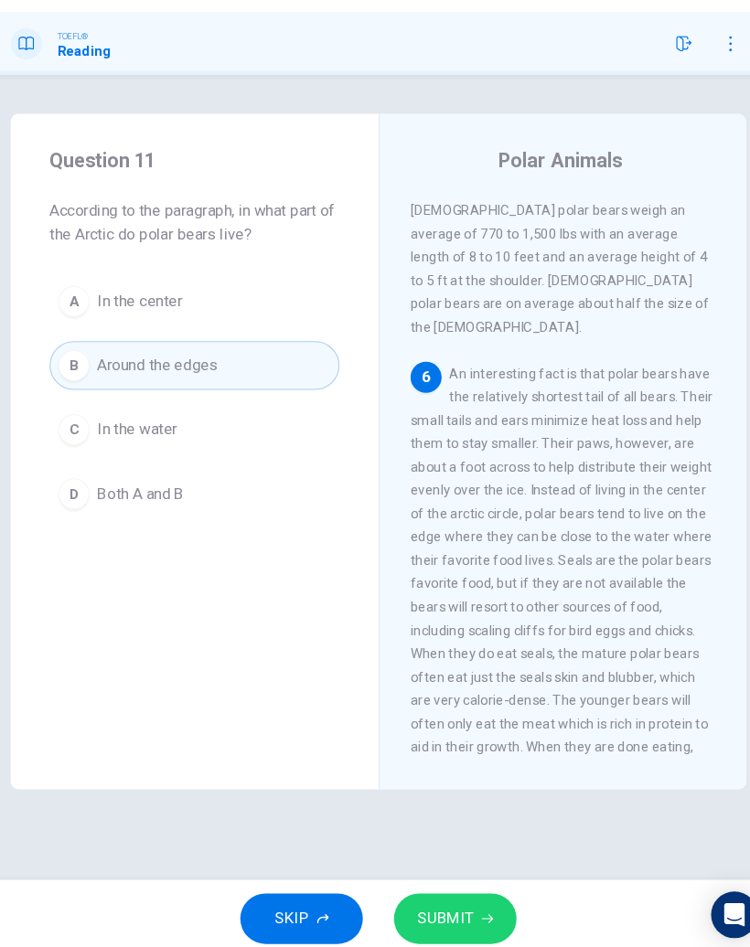
click at [412, 887] on button "SUBMIT" at bounding box center [447, 911] width 115 height 48
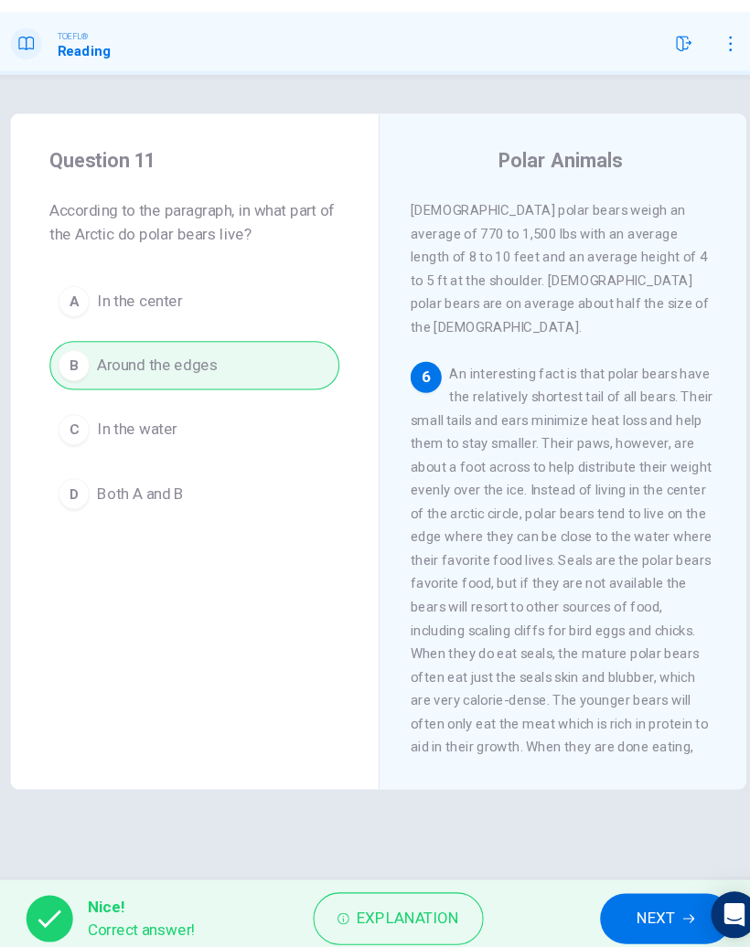
click at [618, 898] on span "NEXT" at bounding box center [636, 911] width 36 height 26
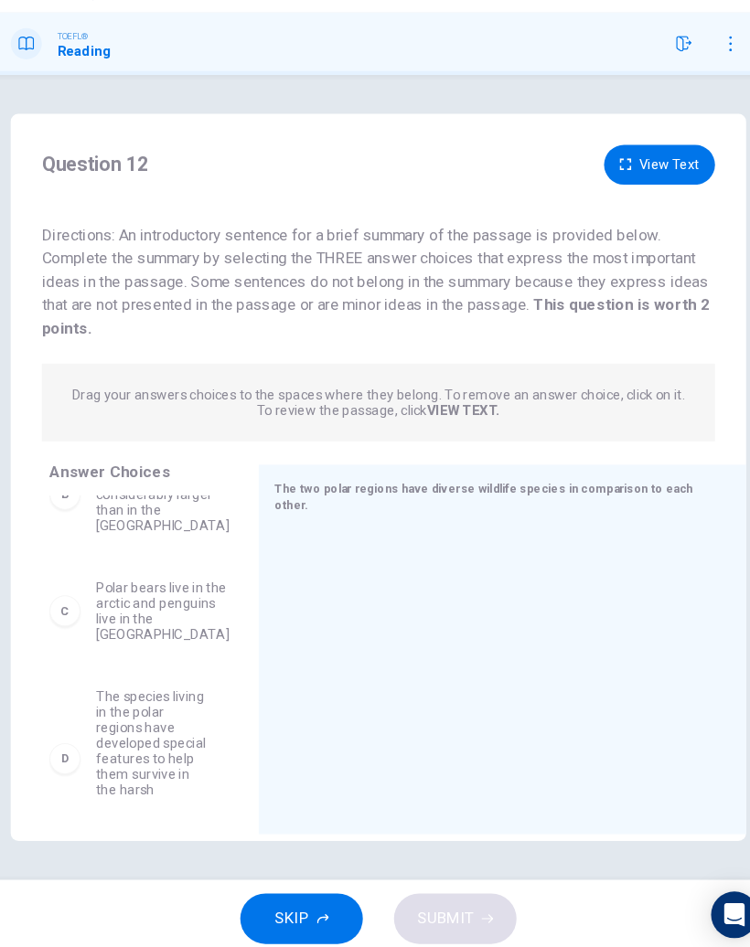
scroll to position [175, 0]
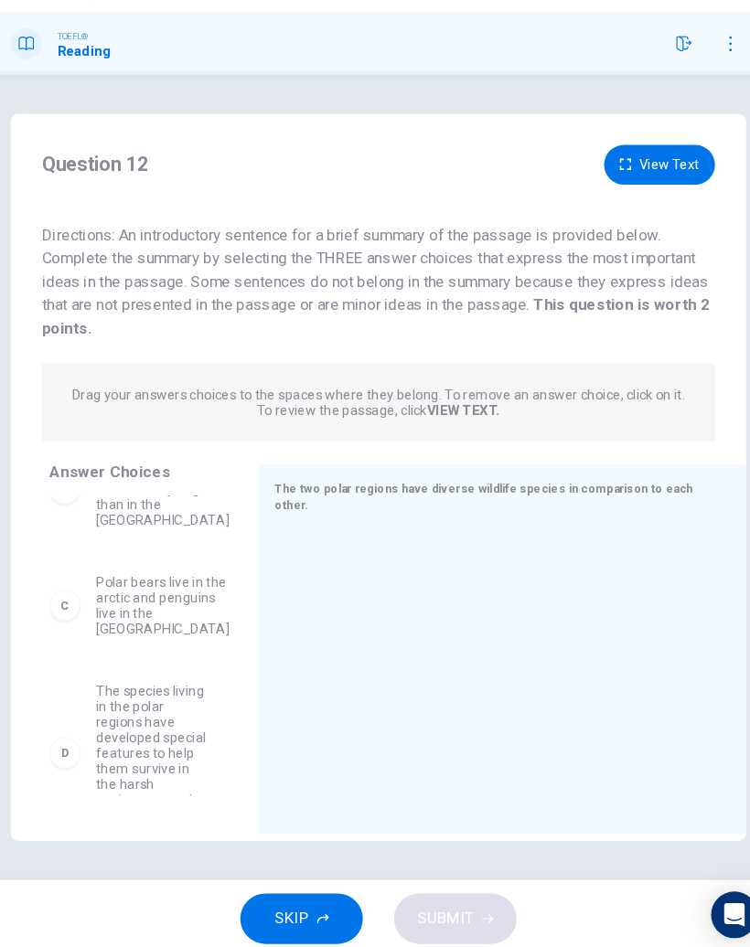
click at [80, 587] on div "C Polar bears live in the arctic and penguins live in the [GEOGRAPHIC_DATA]" at bounding box center [142, 616] width 153 height 59
click at [130, 587] on span "Polar bears live in the arctic and penguins live in the [GEOGRAPHIC_DATA]" at bounding box center [172, 616] width 125 height 59
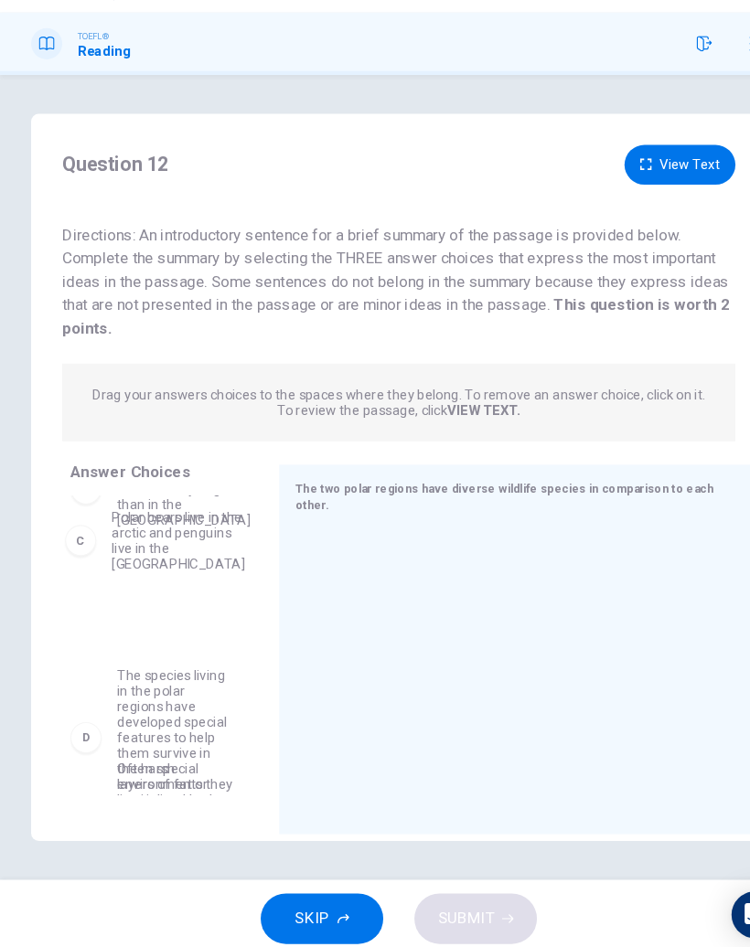
click at [130, 553] on div "A Humans have only lived in the [GEOGRAPHIC_DATA] since the 20th century B Land…" at bounding box center [149, 479] width 167 height 282
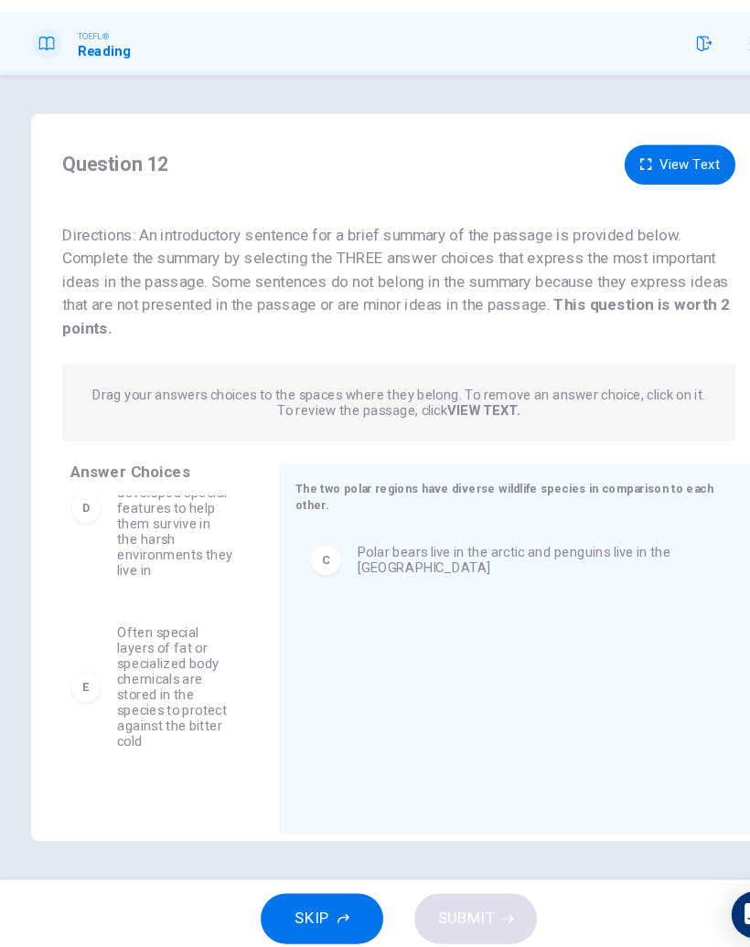
scroll to position [316, 0]
click at [134, 621] on span "Often special layers of fat or specialized body chemicals are stored in the spe…" at bounding box center [164, 679] width 109 height 117
click at [137, 621] on span "Often special layers of fat or specialized body chemicals are stored in the spe…" at bounding box center [164, 679] width 109 height 117
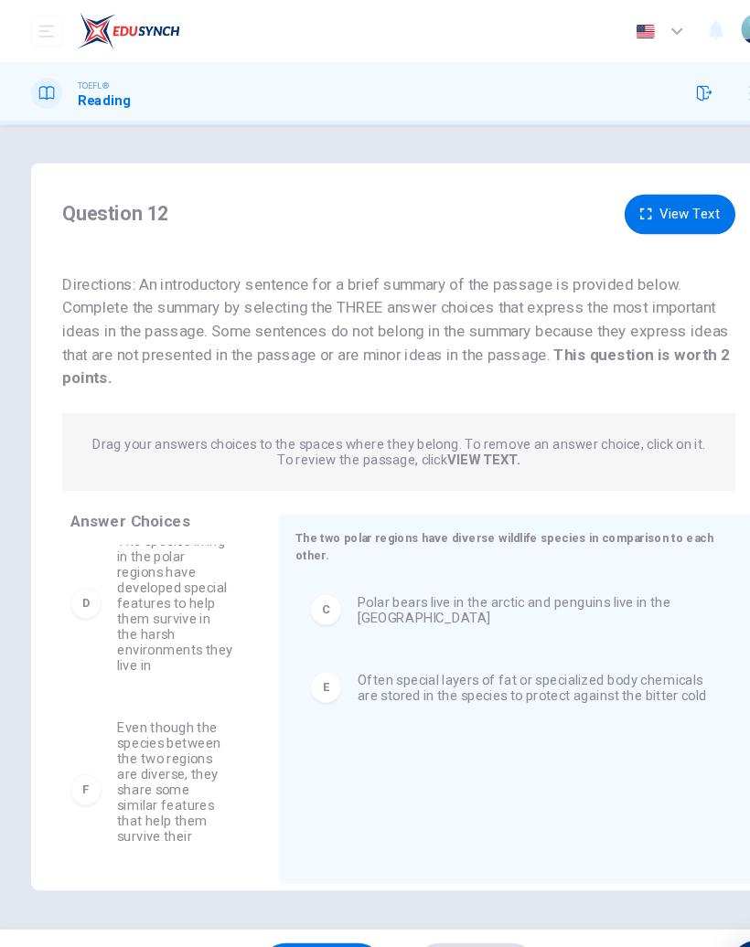
scroll to position [245, 0]
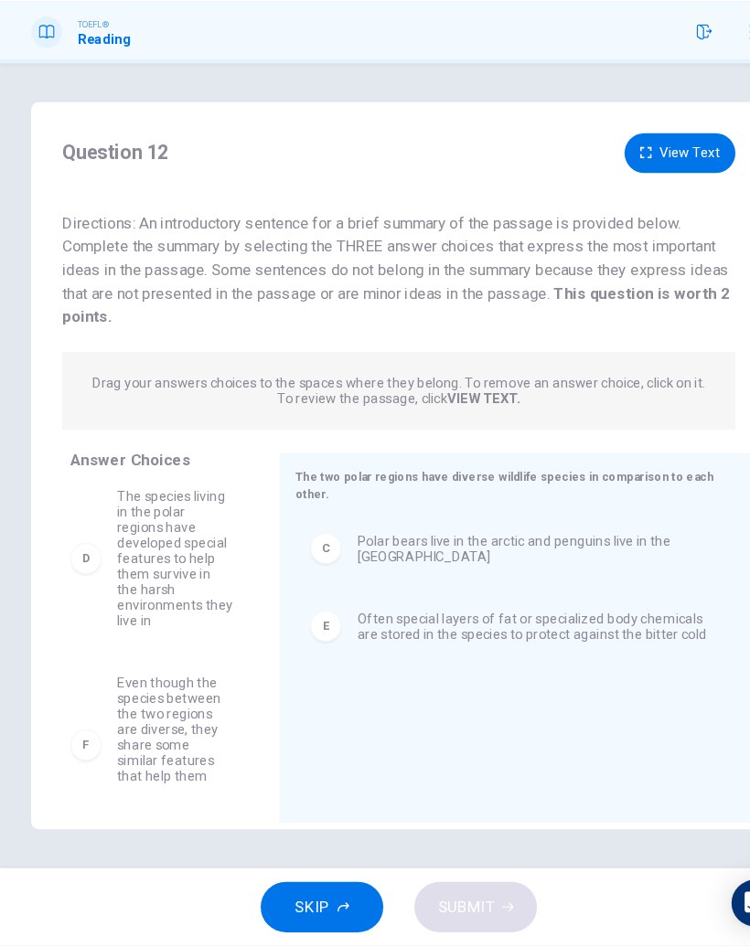
click at [183, 692] on span "Even though the species between the two regions are diverse, they share some si…" at bounding box center [164, 758] width 109 height 132
click at [89, 744] on div "F" at bounding box center [80, 758] width 29 height 29
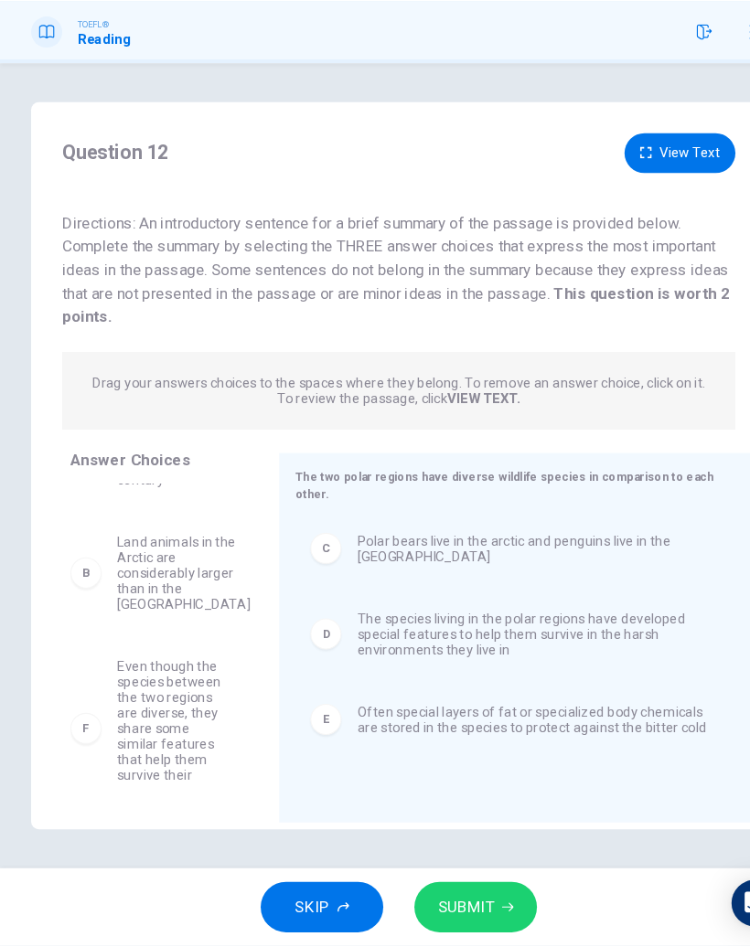
scroll to position [84, 0]
click at [453, 887] on button "SUBMIT" at bounding box center [447, 911] width 115 height 48
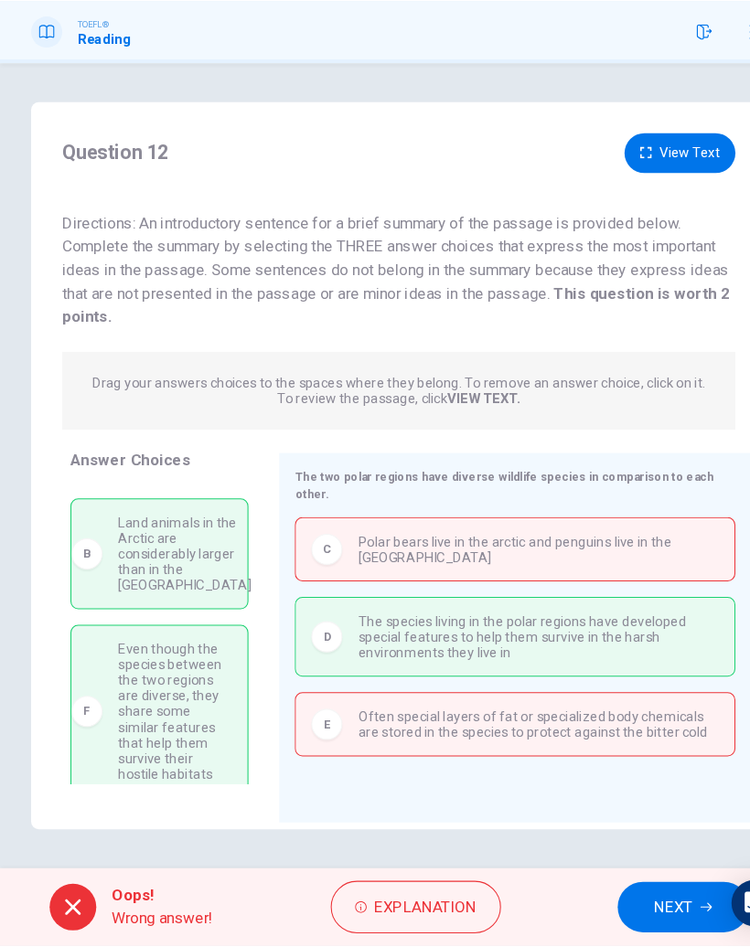
scroll to position [104, 0]
click at [631, 887] on button "NEXT" at bounding box center [642, 911] width 123 height 48
